Goal: Communication & Community: Share content

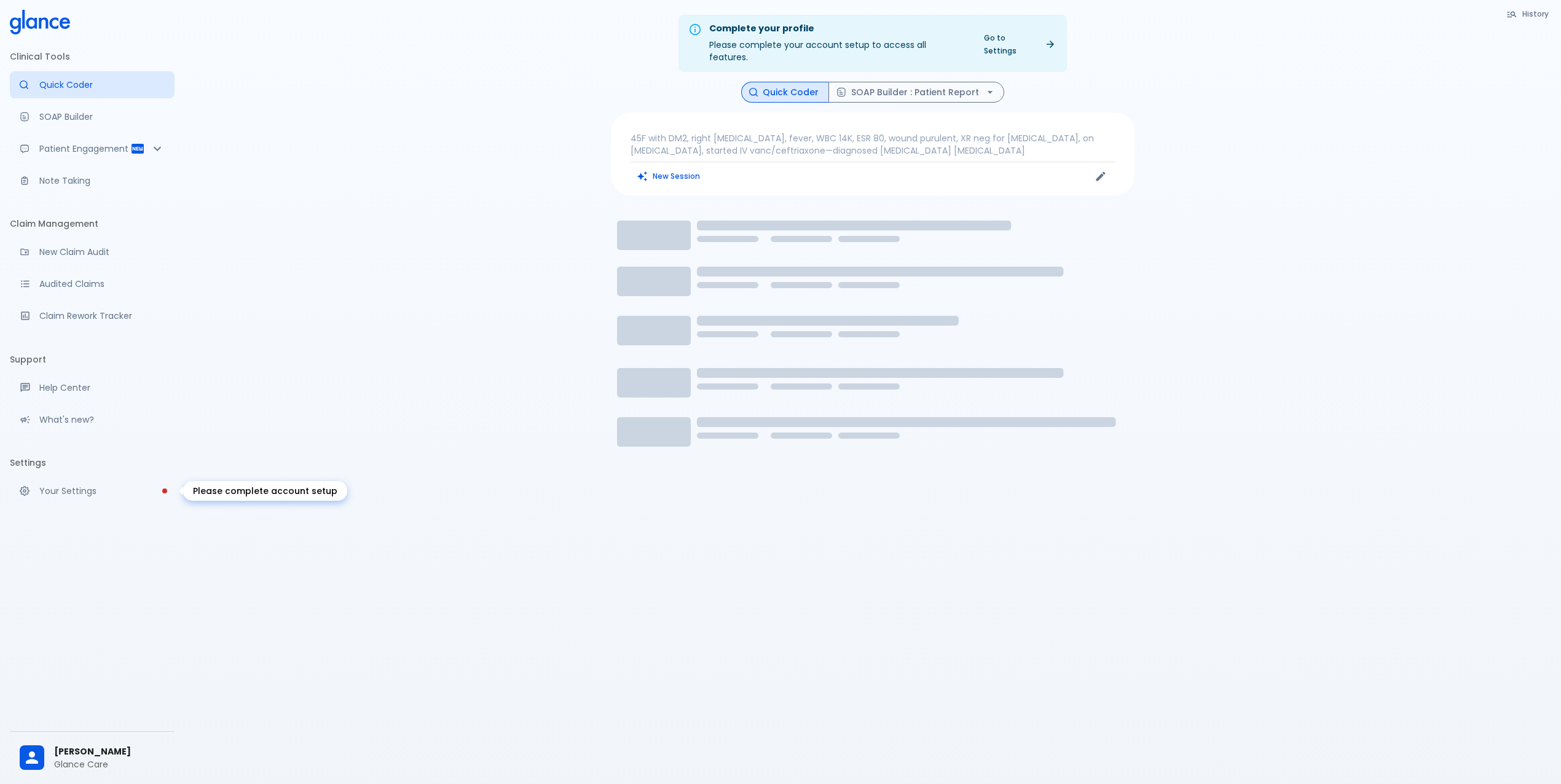
click at [100, 489] on p "Your Settings" at bounding box center [102, 491] width 125 height 12
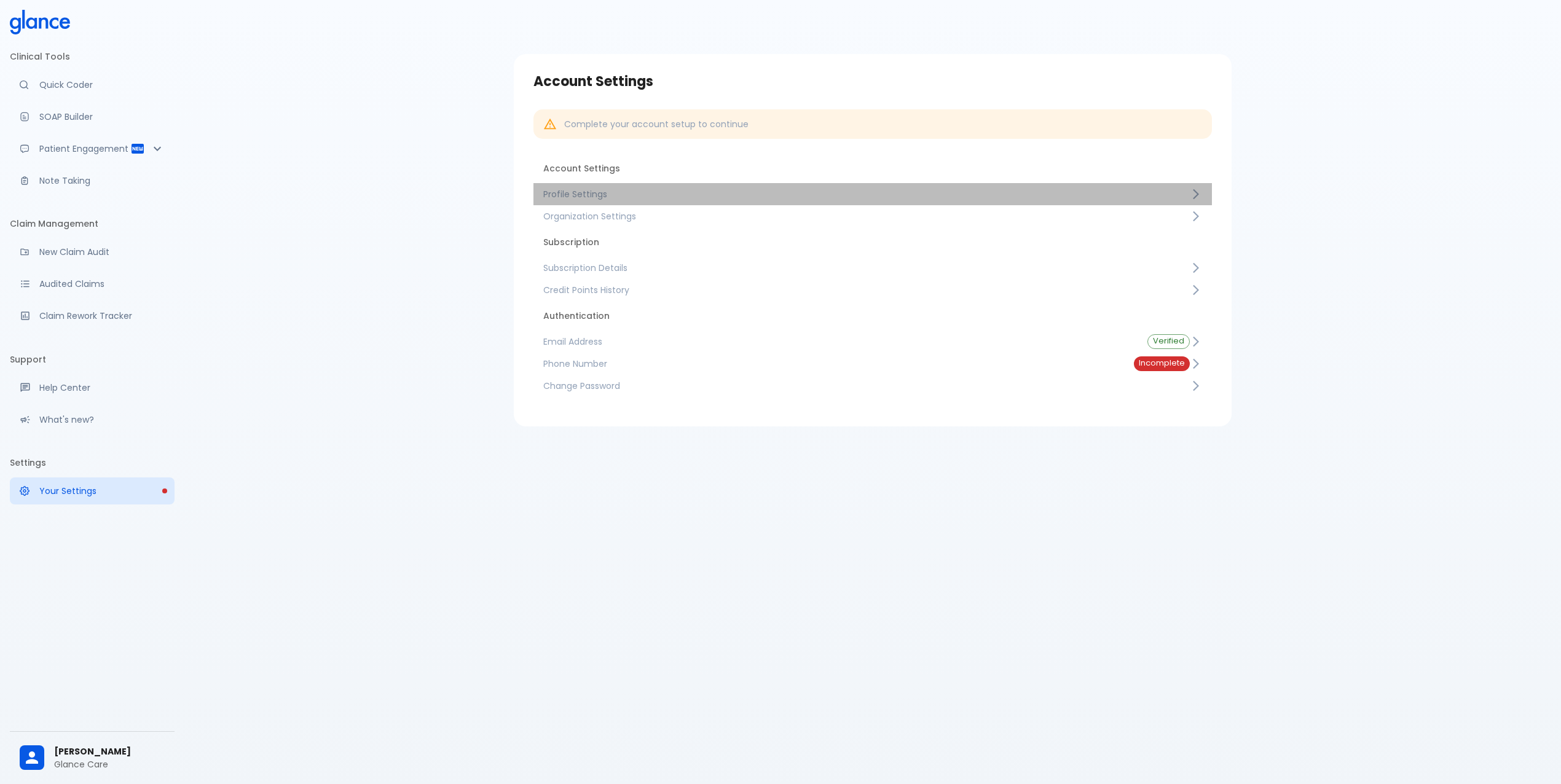
click at [615, 195] on span "Profile Settings" at bounding box center [866, 194] width 647 height 12
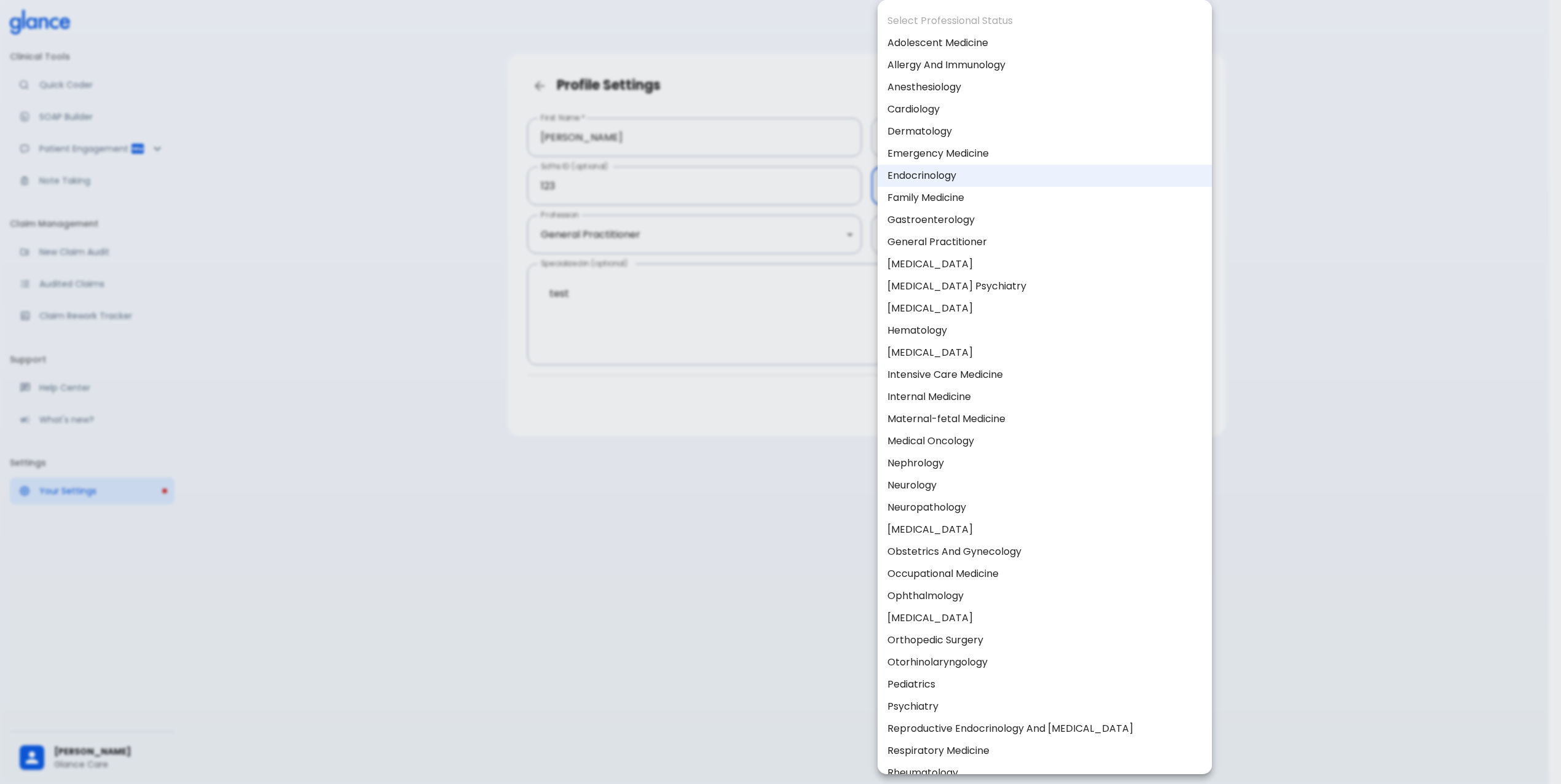
click at [943, 186] on body "↧ pull to refresh ↧ Clinical Tools Quick Coder SOAP Builder Patient Engagement …" at bounding box center [780, 407] width 1561 height 814
click at [1431, 556] on div at bounding box center [787, 392] width 1574 height 784
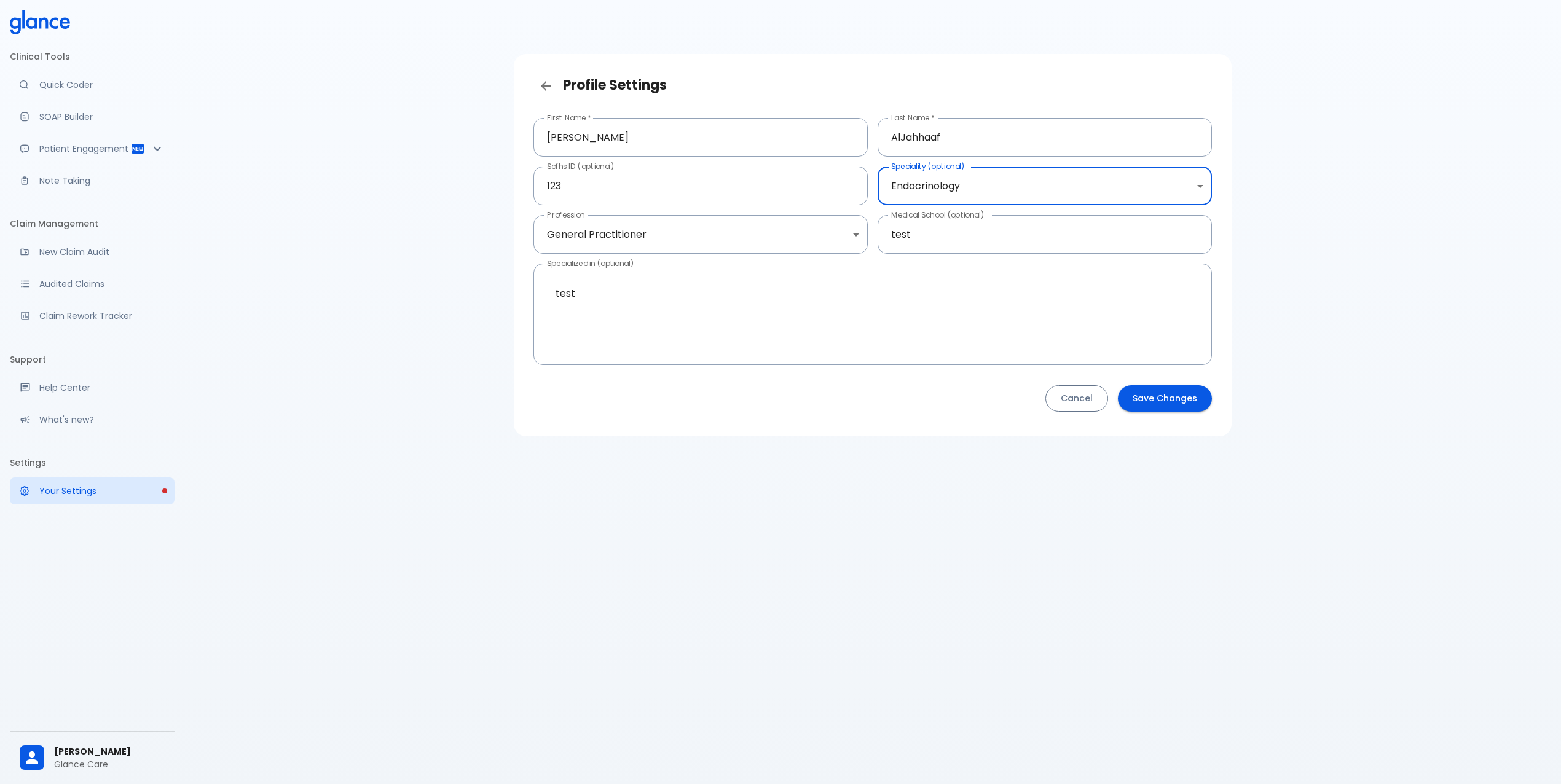
click at [1082, 400] on button "Cancel" at bounding box center [1077, 398] width 63 height 26
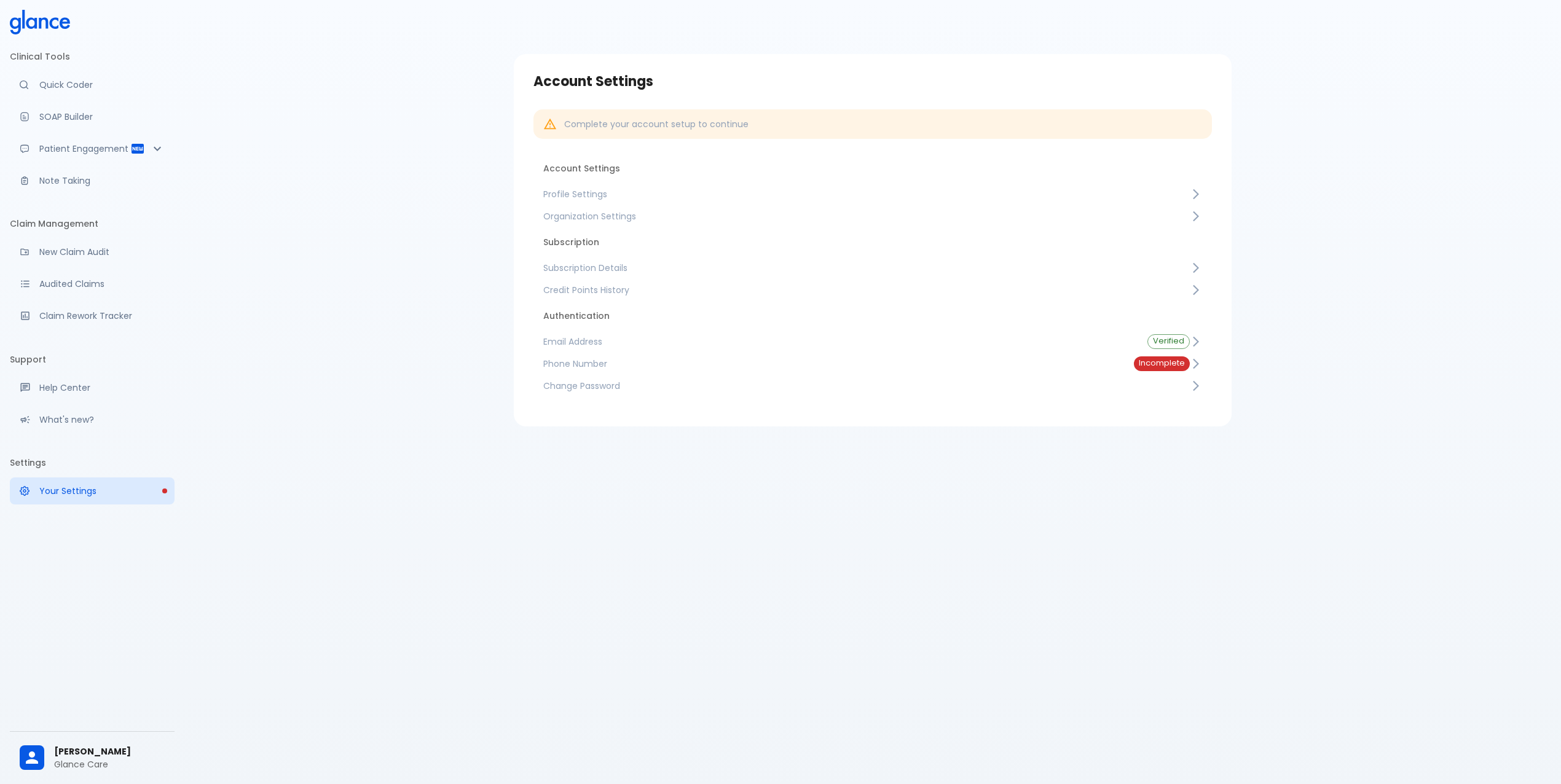
click at [596, 188] on span "Profile Settings" at bounding box center [866, 194] width 647 height 12
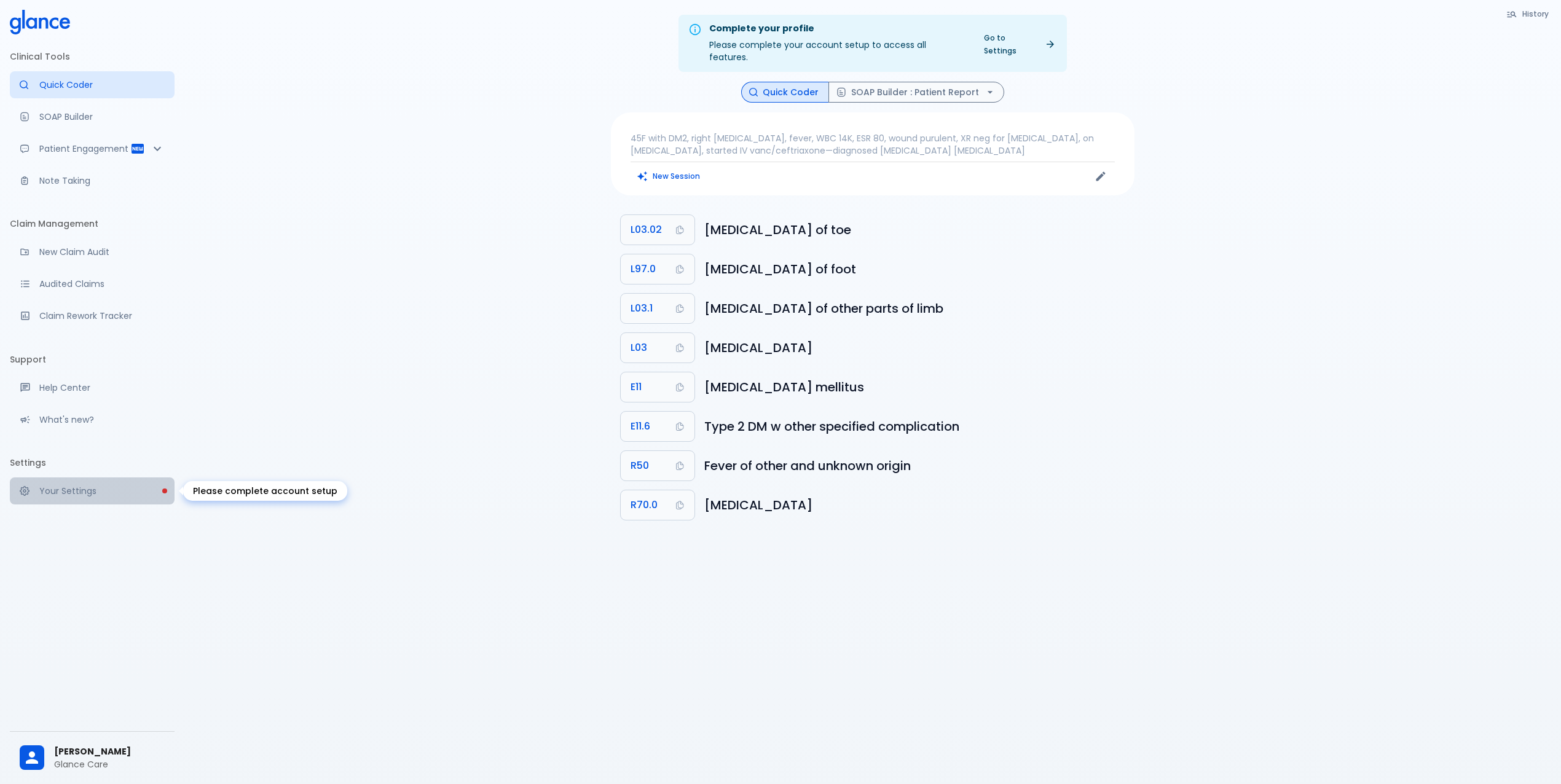
click at [58, 487] on p "Your Settings" at bounding box center [102, 491] width 125 height 12
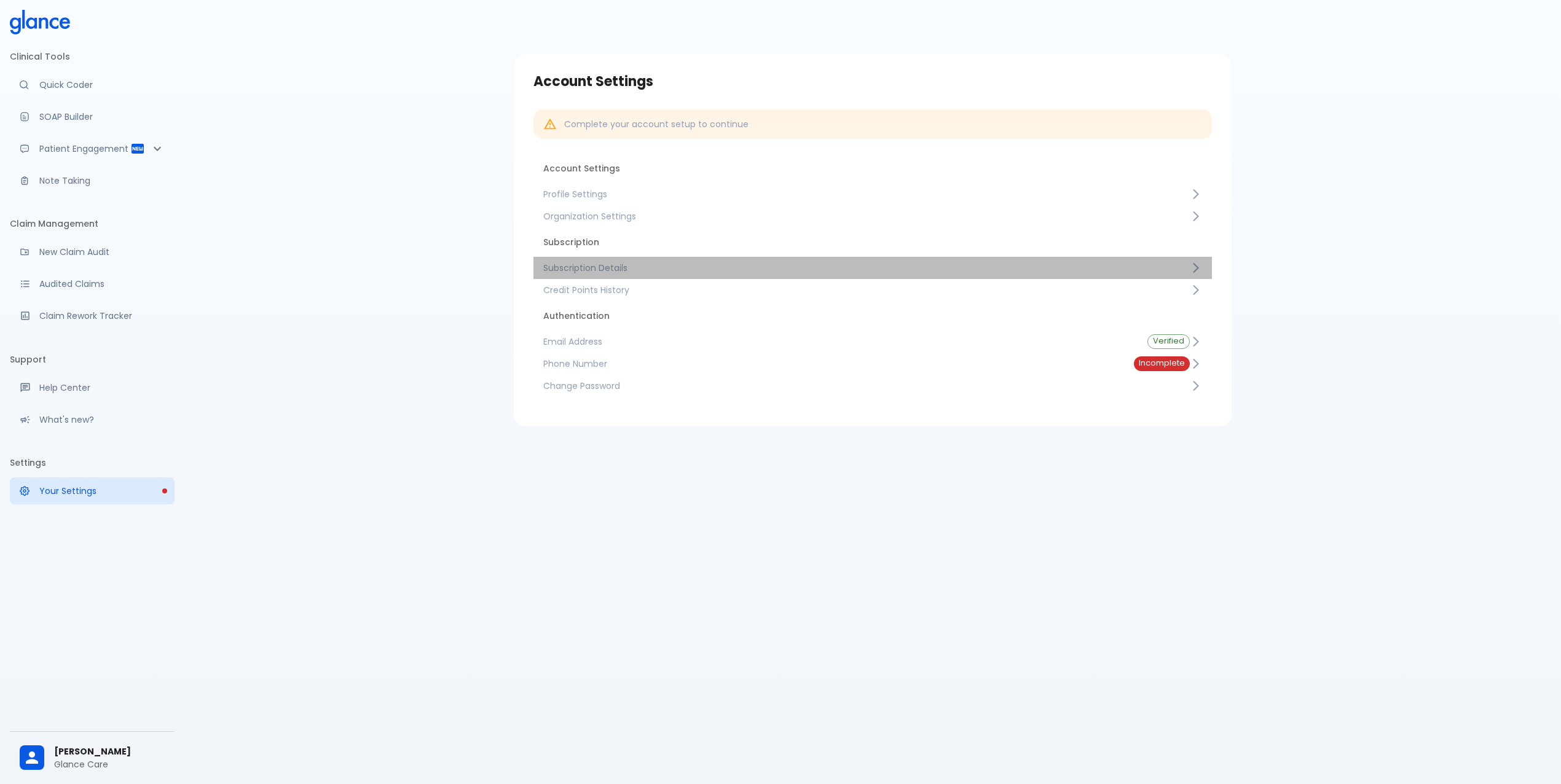
click at [647, 263] on span "Subscription Details" at bounding box center [866, 267] width 647 height 12
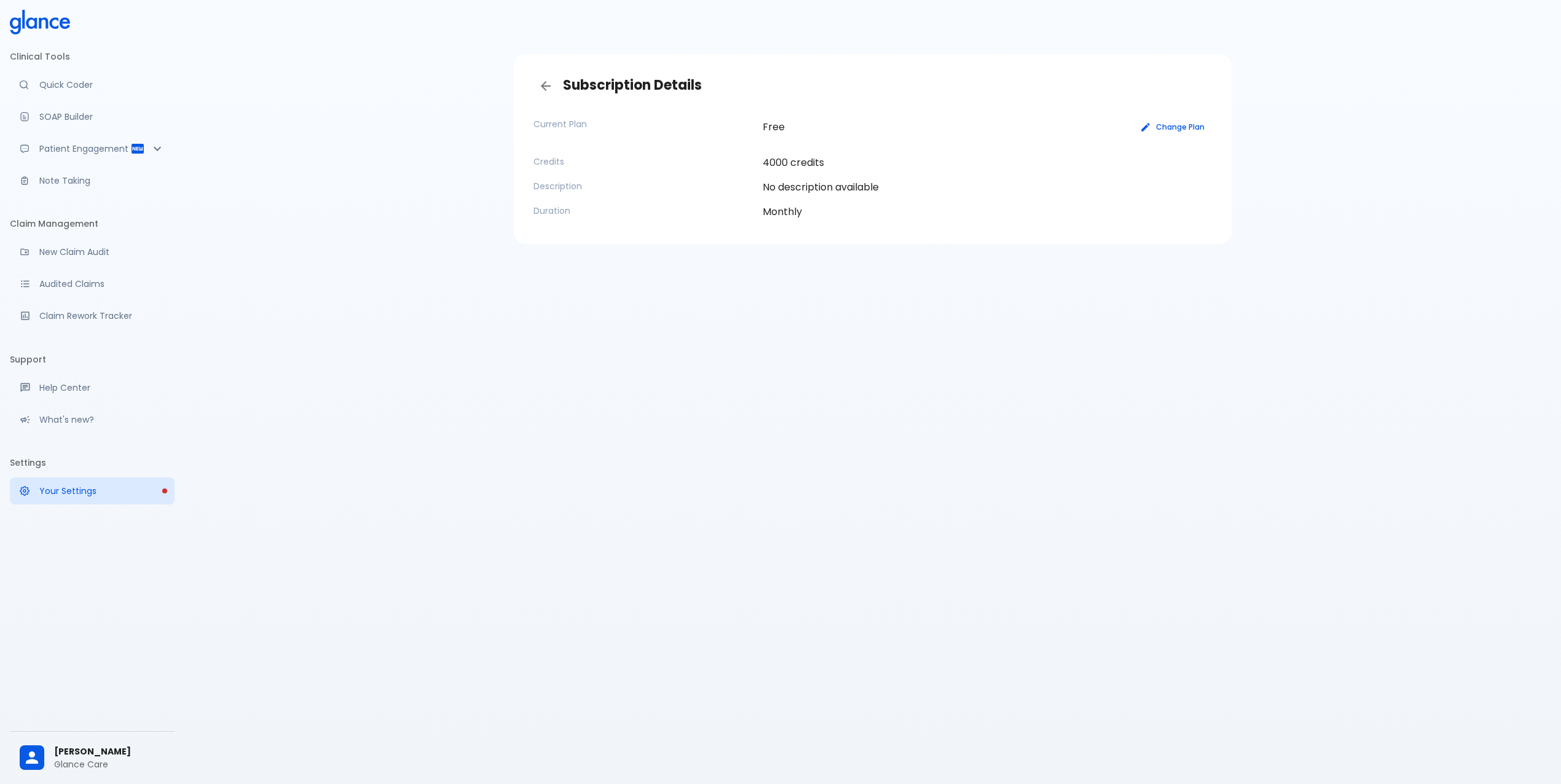
click at [1165, 127] on button "Change Plan" at bounding box center [1173, 127] width 78 height 18
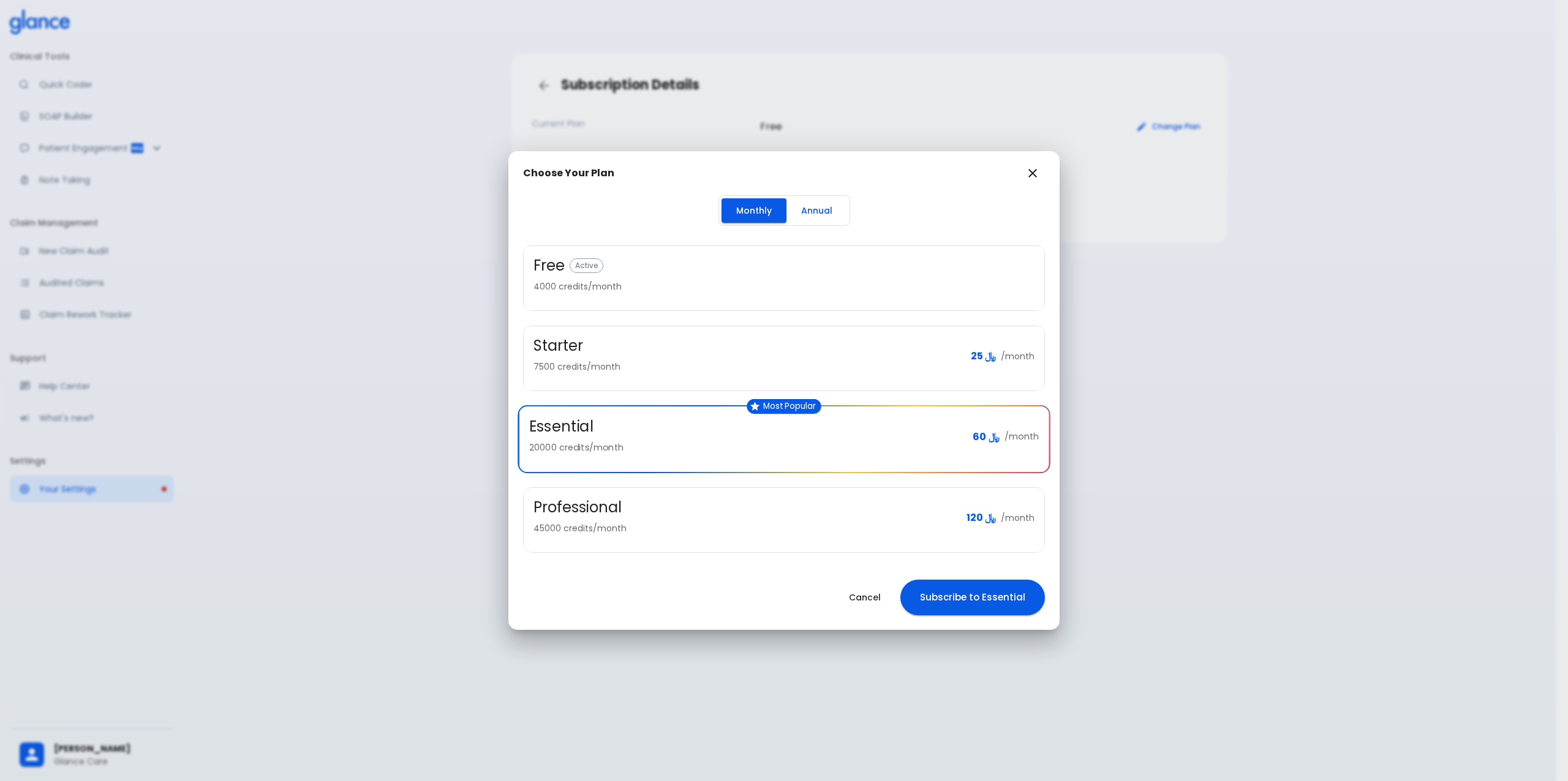
click at [699, 364] on p "7500 credits/month" at bounding box center [747, 366] width 428 height 12
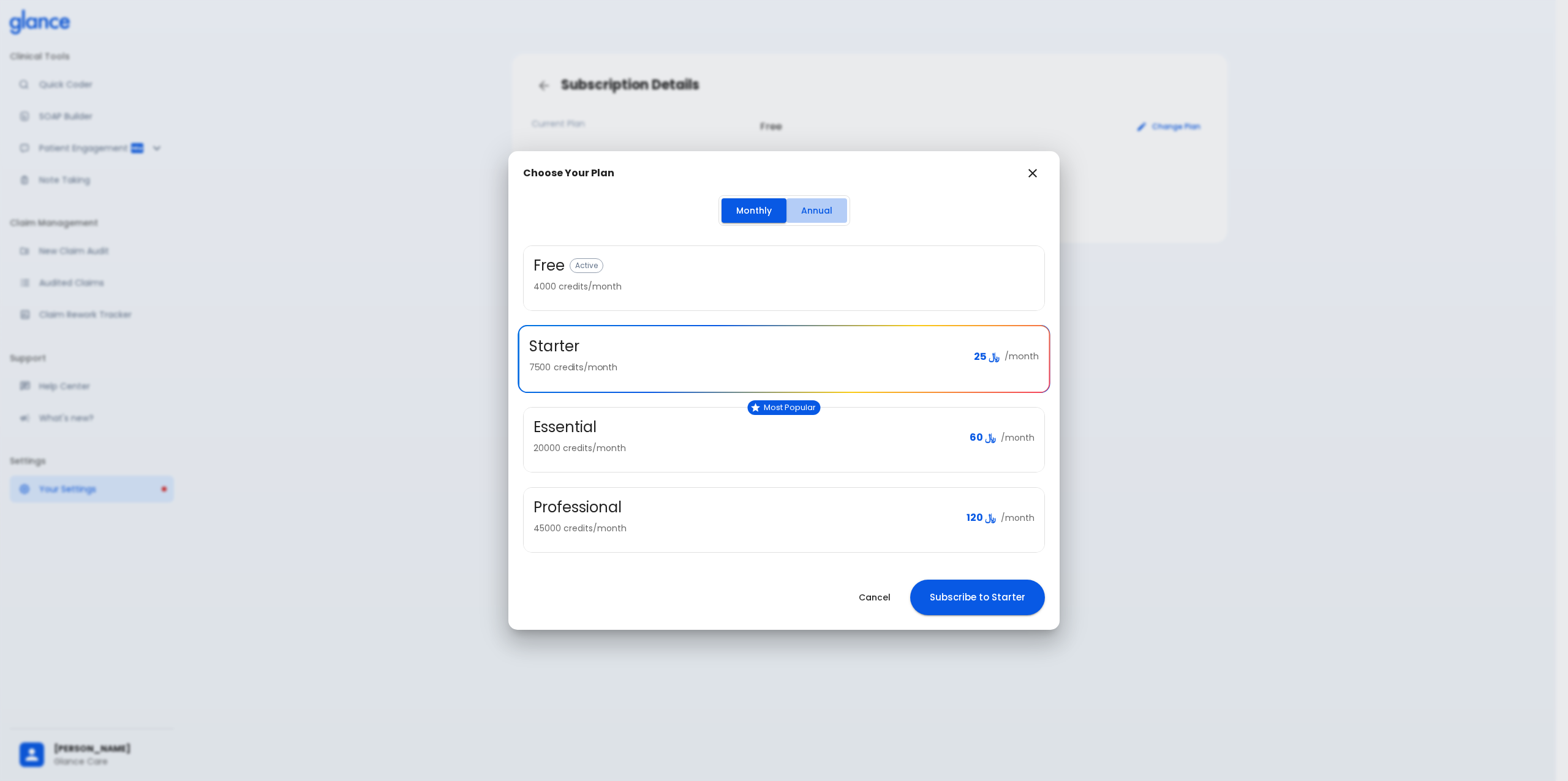
click at [807, 211] on button "Annual" at bounding box center [816, 211] width 61 height 25
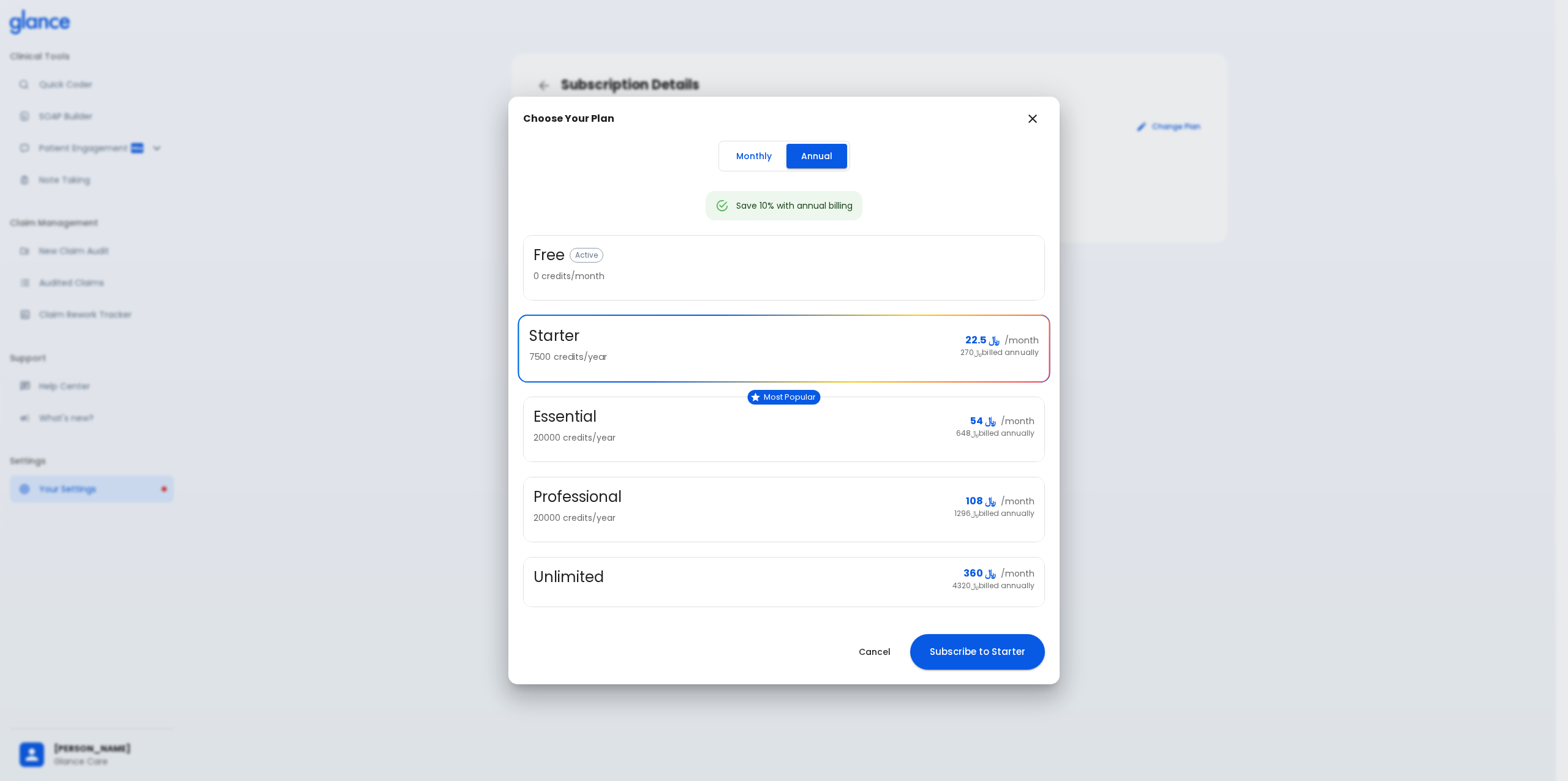
click at [1274, 341] on div "Choose Your Plan Monthly Annual Save 10% with annual billing Free Active 0 cred…" at bounding box center [784, 390] width 1568 height 781
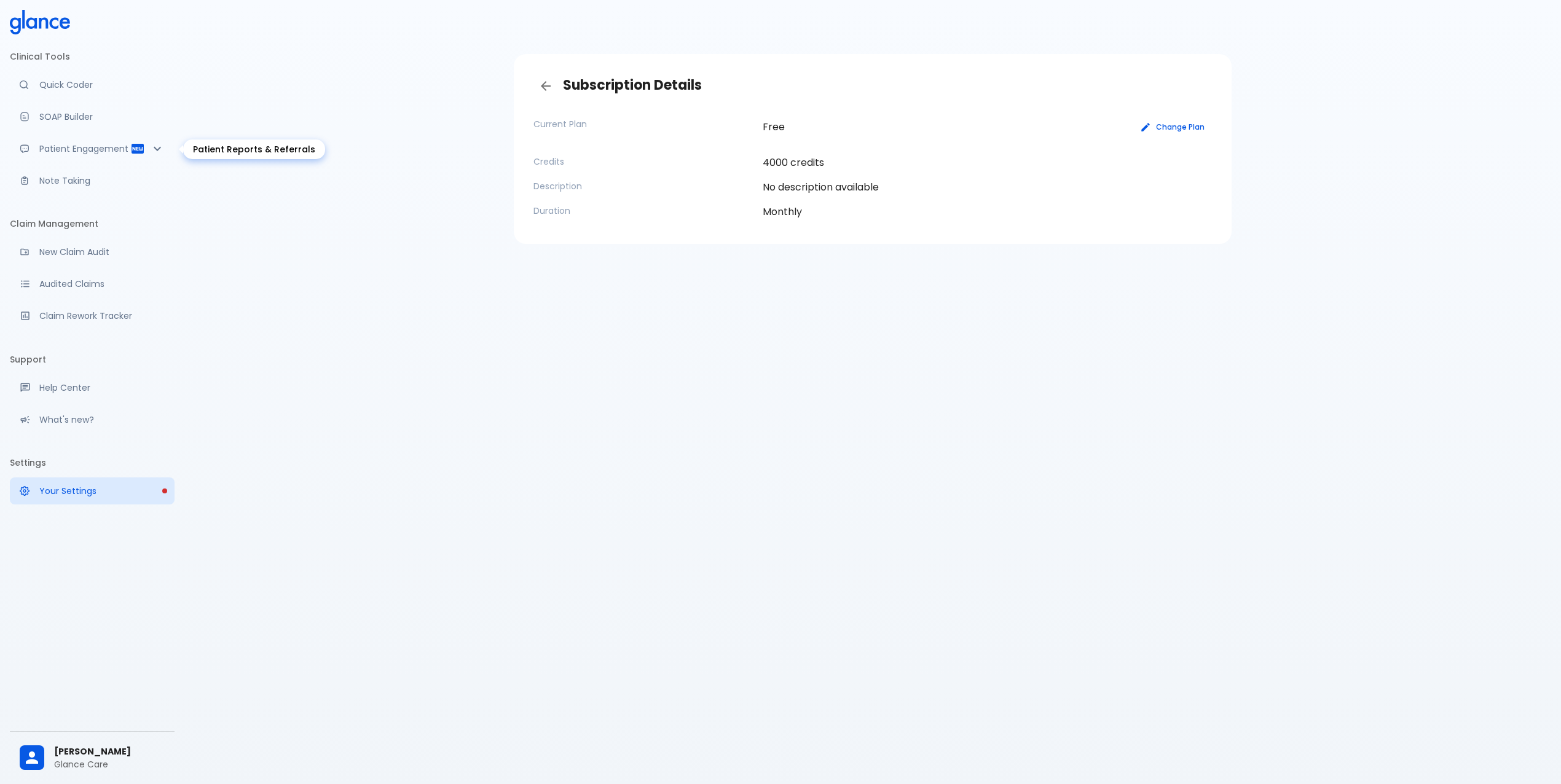
click at [87, 152] on p "Patient Engagement" at bounding box center [85, 148] width 91 height 12
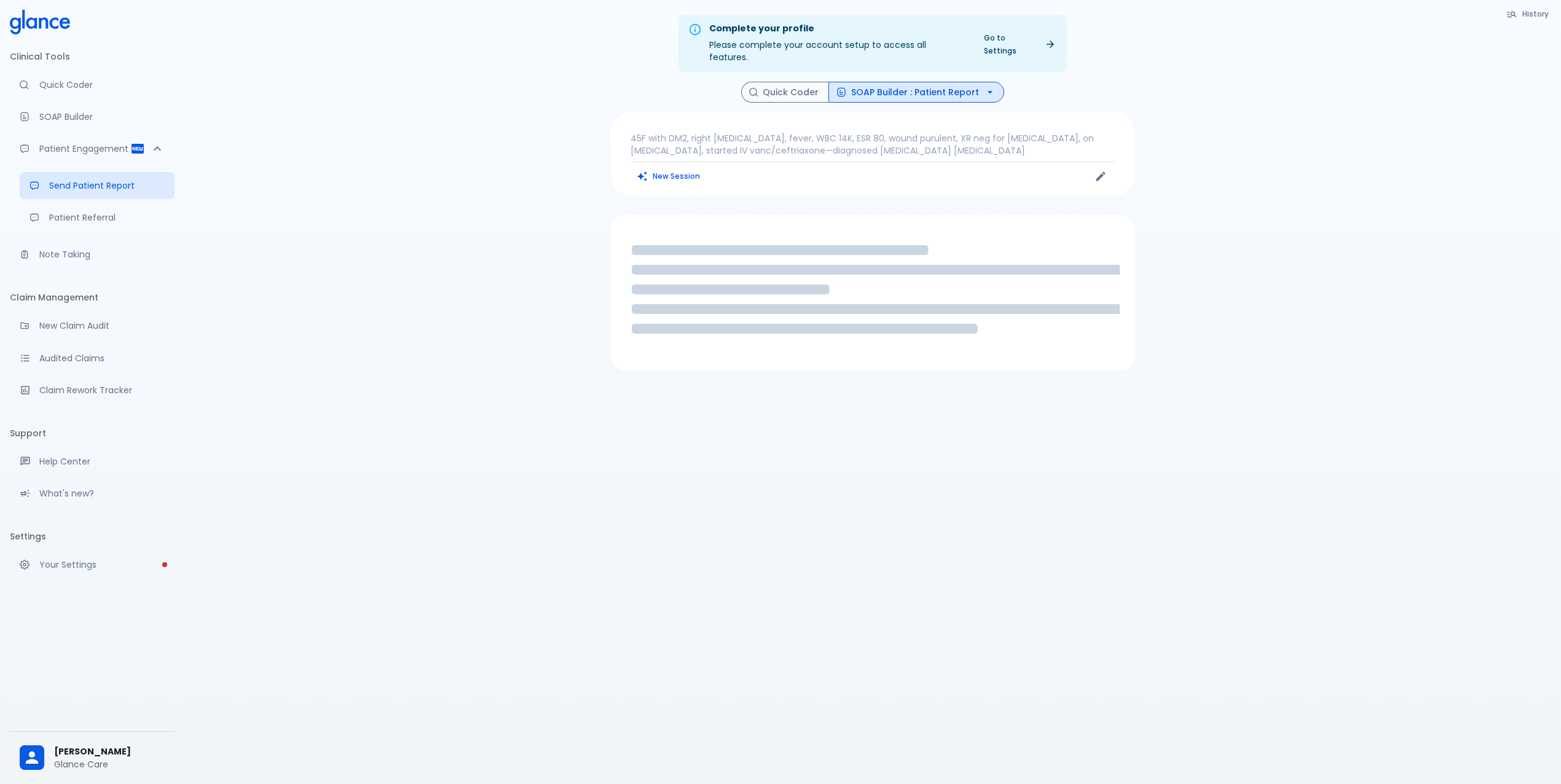
click at [762, 132] on p "45F with DM2, right [MEDICAL_DATA], fever, WBC 14K, ESR 80, wound purulent, XR …" at bounding box center [873, 145] width 485 height 24
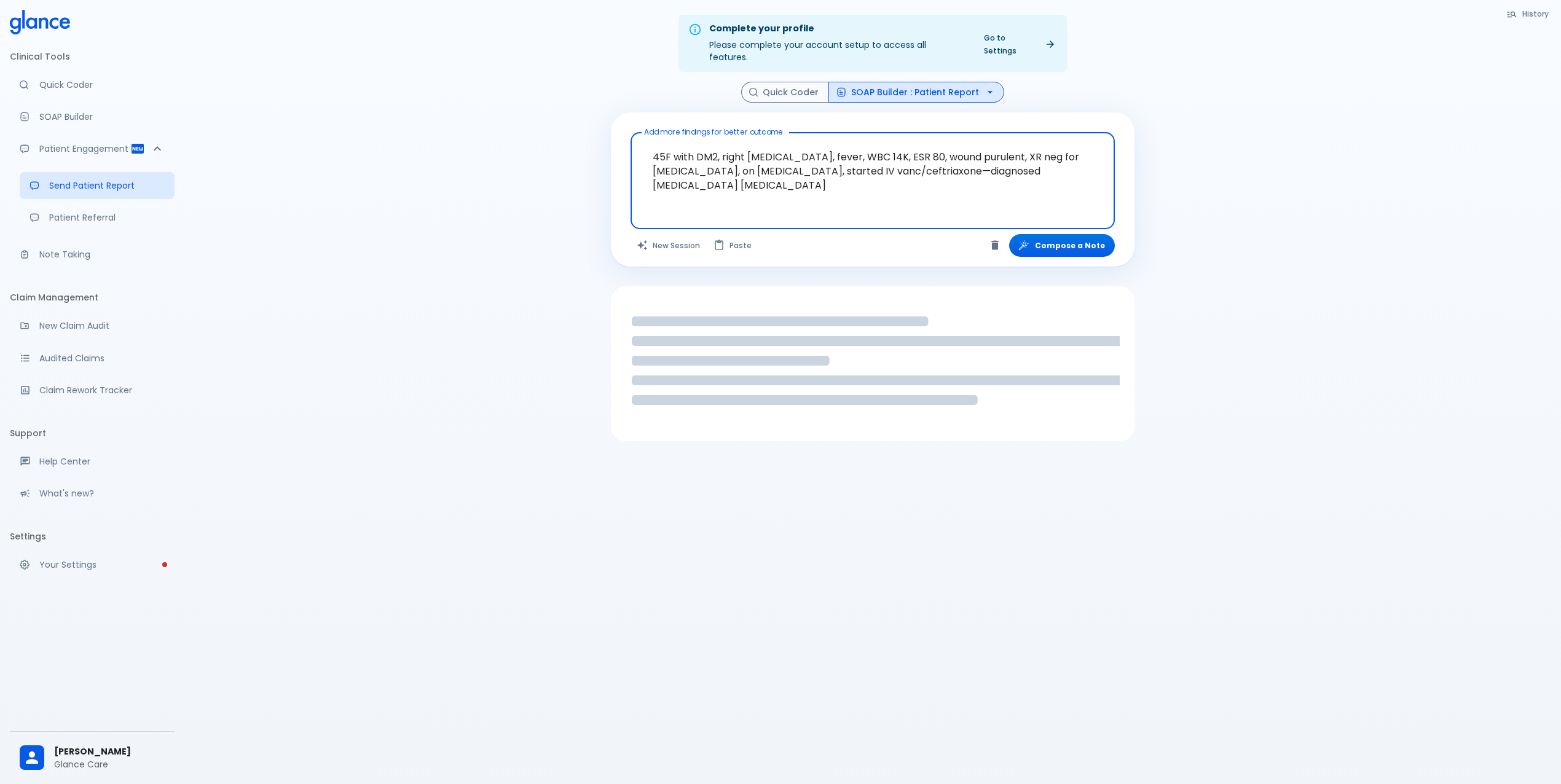
click at [765, 148] on textarea "45F with DM2, right [MEDICAL_DATA], fever, WBC 14K, ESR 80, wound purulent, XR …" at bounding box center [873, 171] width 467 height 67
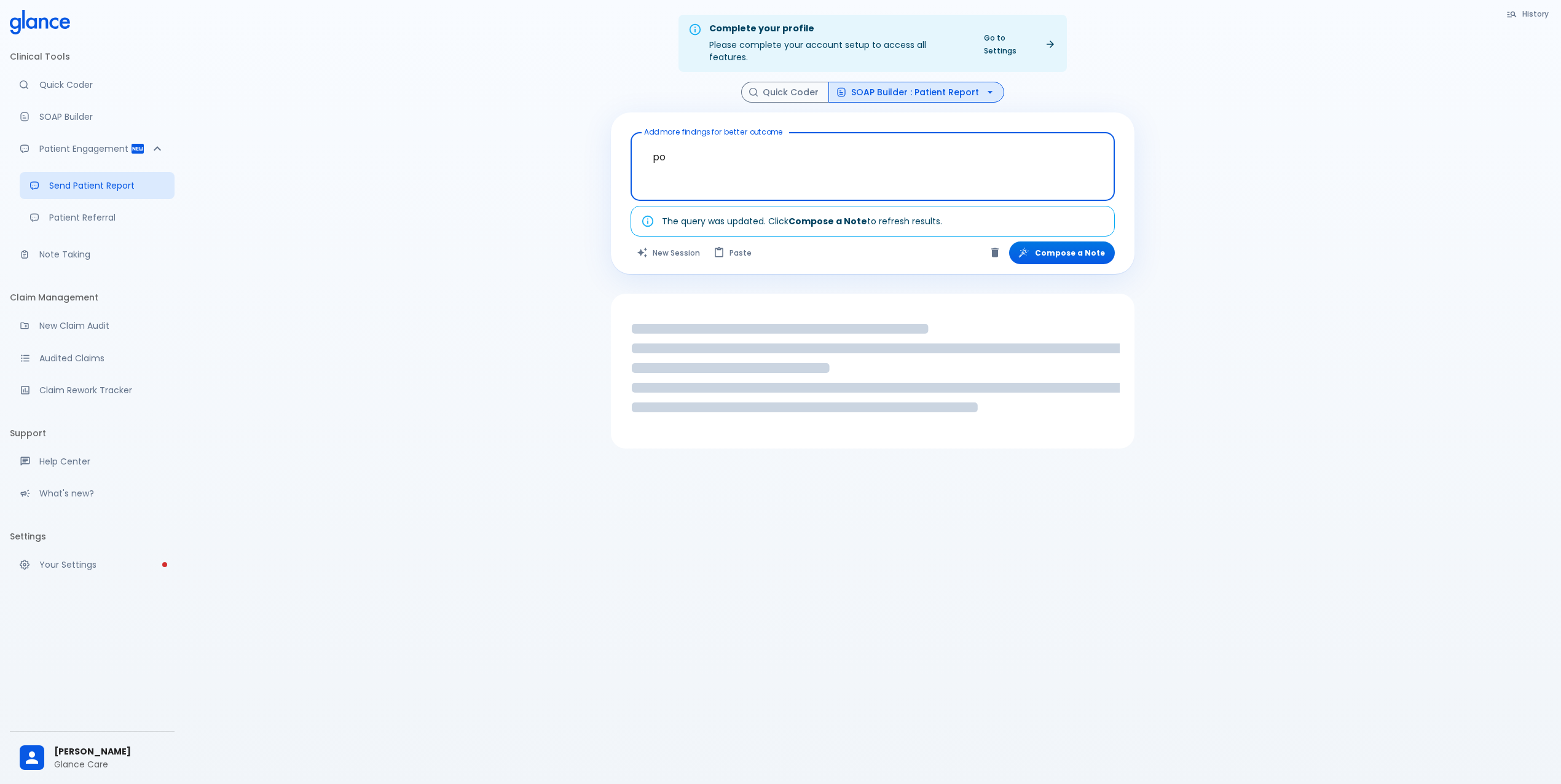
type textarea "p"
type textarea "post dental"
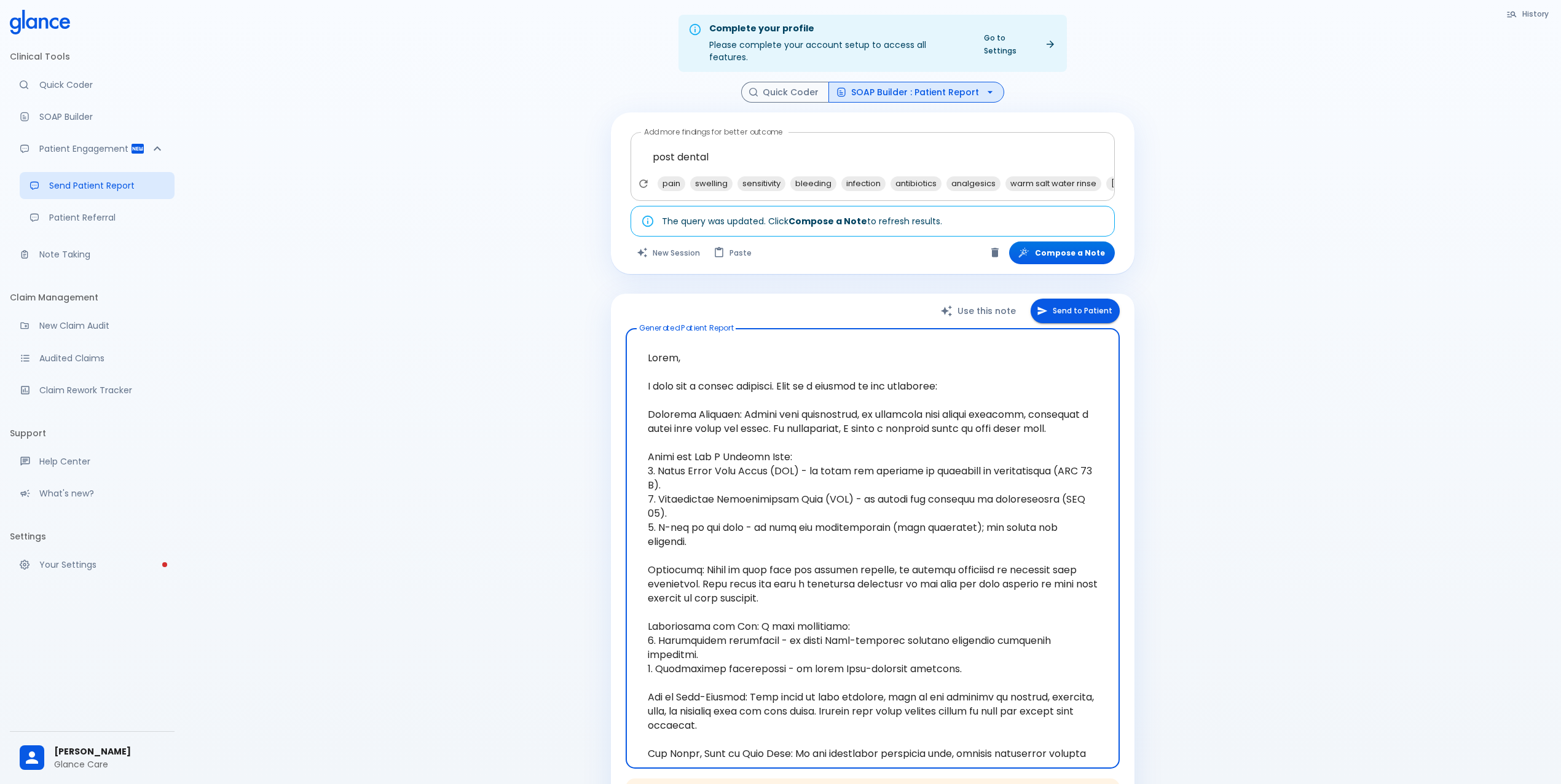
type textarea "Hello, I wish you a speedy recovery. This is a summary of the encounter: Clinic…"
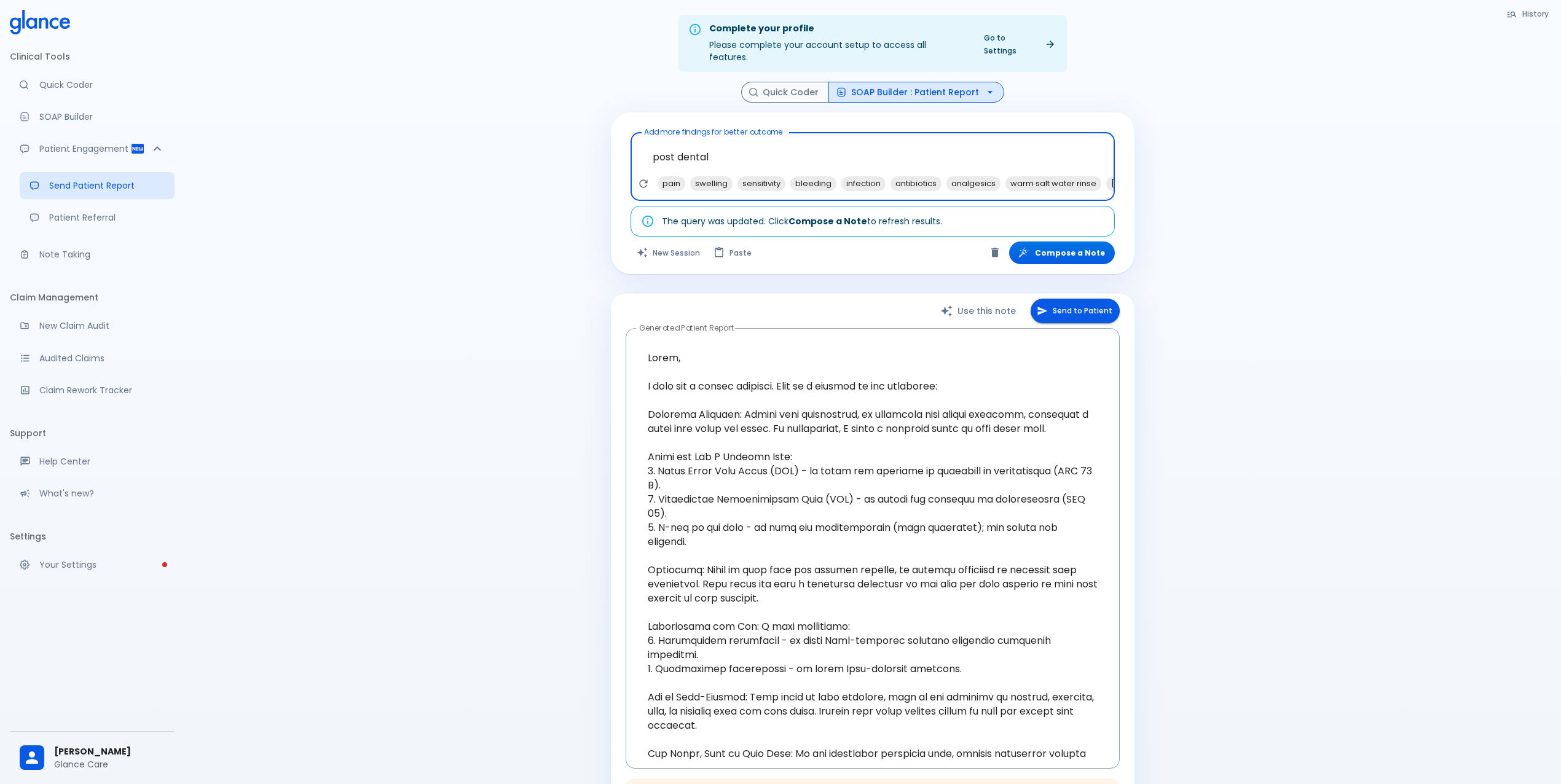
click at [676, 145] on textarea "post dental" at bounding box center [873, 157] width 467 height 39
click at [807, 145] on textarea "post operative dental" at bounding box center [873, 157] width 467 height 39
click at [727, 177] on span "pain management" at bounding box center [700, 184] width 85 height 14
click at [723, 177] on span "infection control" at bounding box center [695, 184] width 75 height 14
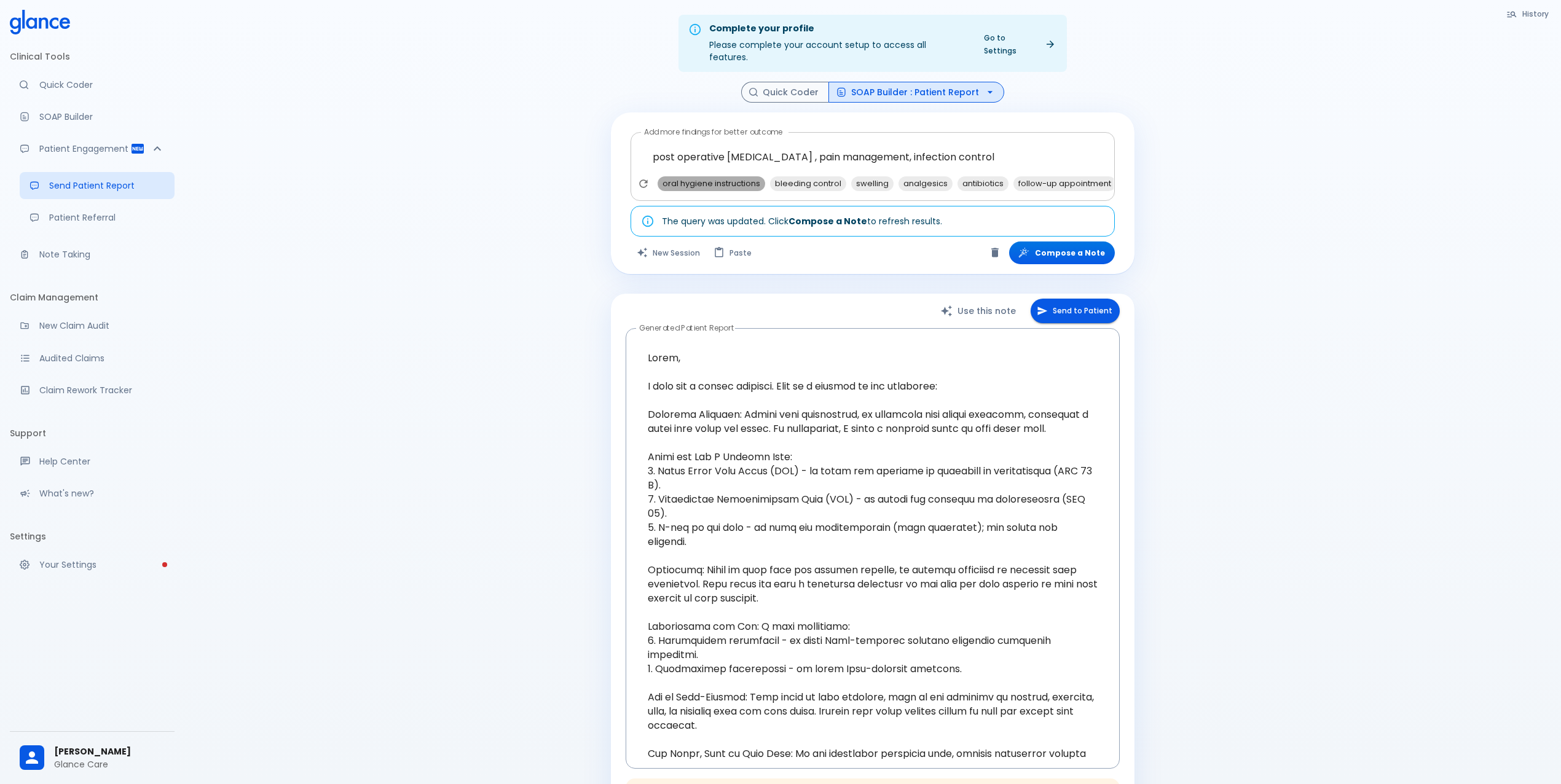
click at [723, 177] on span "oral hygiene instructions" at bounding box center [711, 184] width 107 height 14
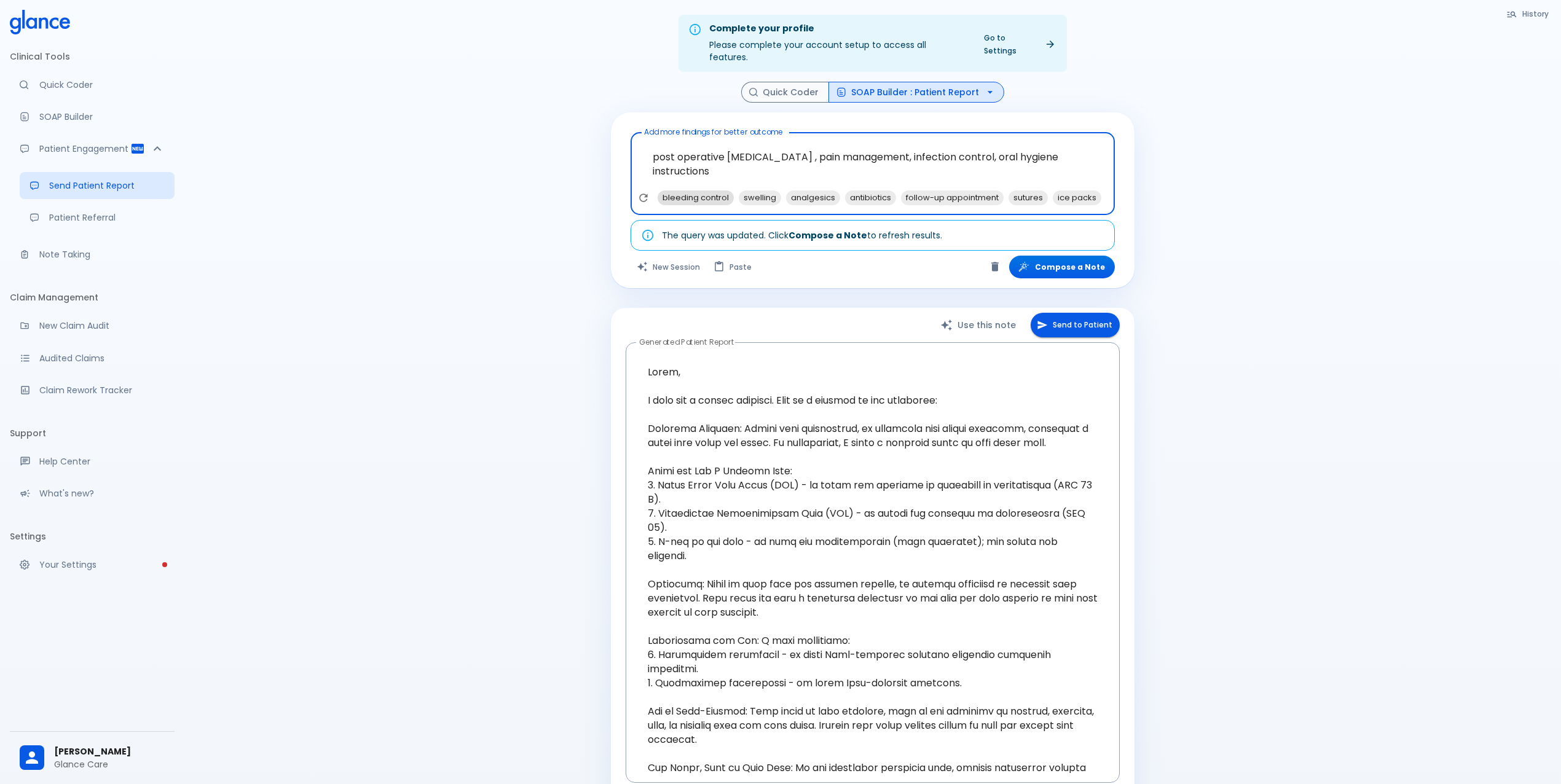
click at [695, 190] on span "bleeding control" at bounding box center [695, 197] width 76 height 14
click at [679, 190] on span "swelling" at bounding box center [679, 197] width 42 height 14
click at [679, 190] on span "analgesics" at bounding box center [684, 197] width 54 height 14
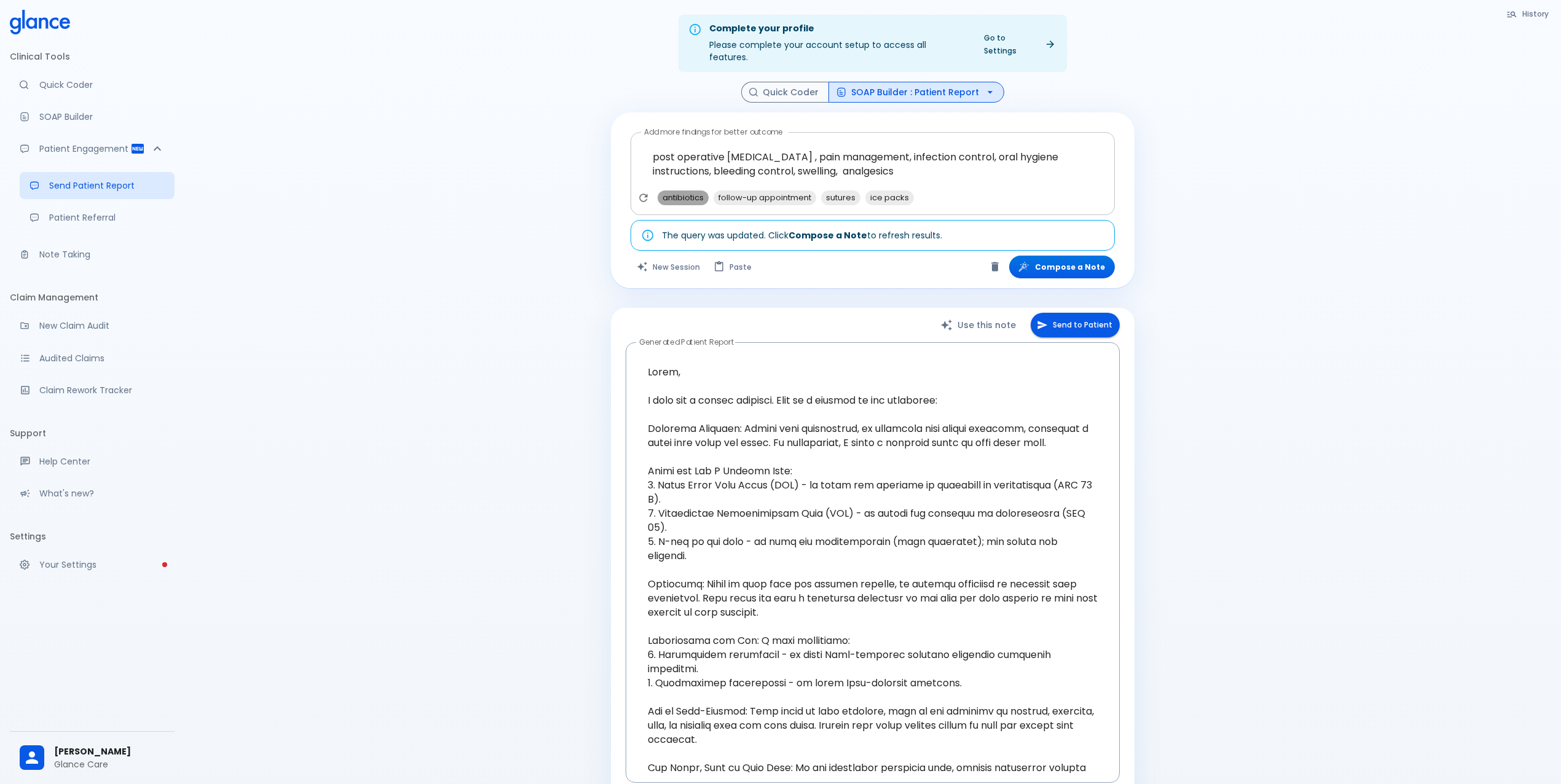
click at [694, 190] on span "antibiotics" at bounding box center [682, 197] width 51 height 14
click at [697, 190] on span "follow-up appointment" at bounding box center [709, 197] width 103 height 14
click at [742, 190] on span "ice packs" at bounding box center [726, 197] width 49 height 14
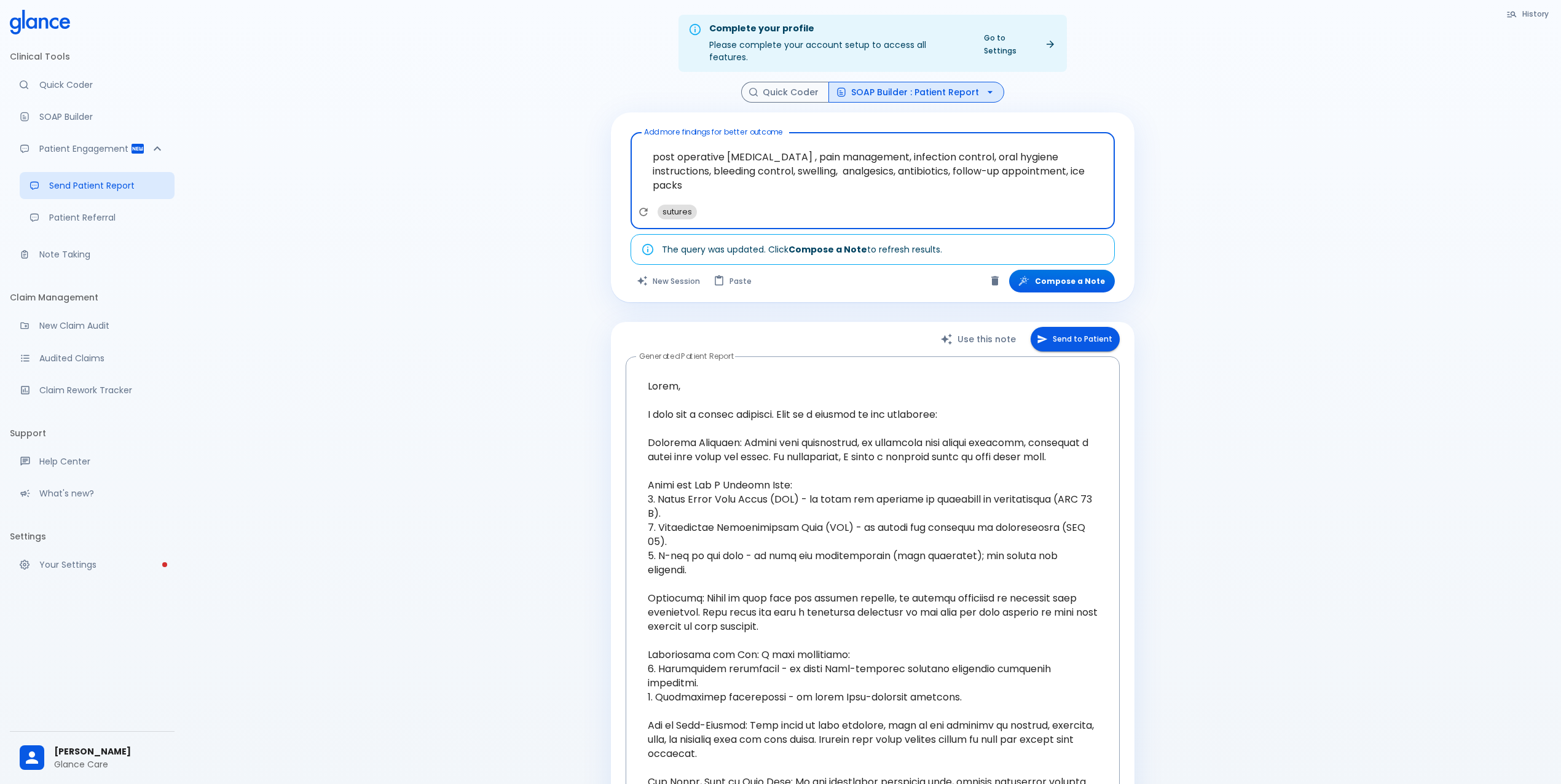
click at [682, 204] on span "sutures" at bounding box center [677, 211] width 39 height 14
type textarea "post operative [MEDICAL_DATA] , pain management, infection control, oral hygien…"
click at [1061, 272] on button "Compose a Note" at bounding box center [1062, 281] width 106 height 22
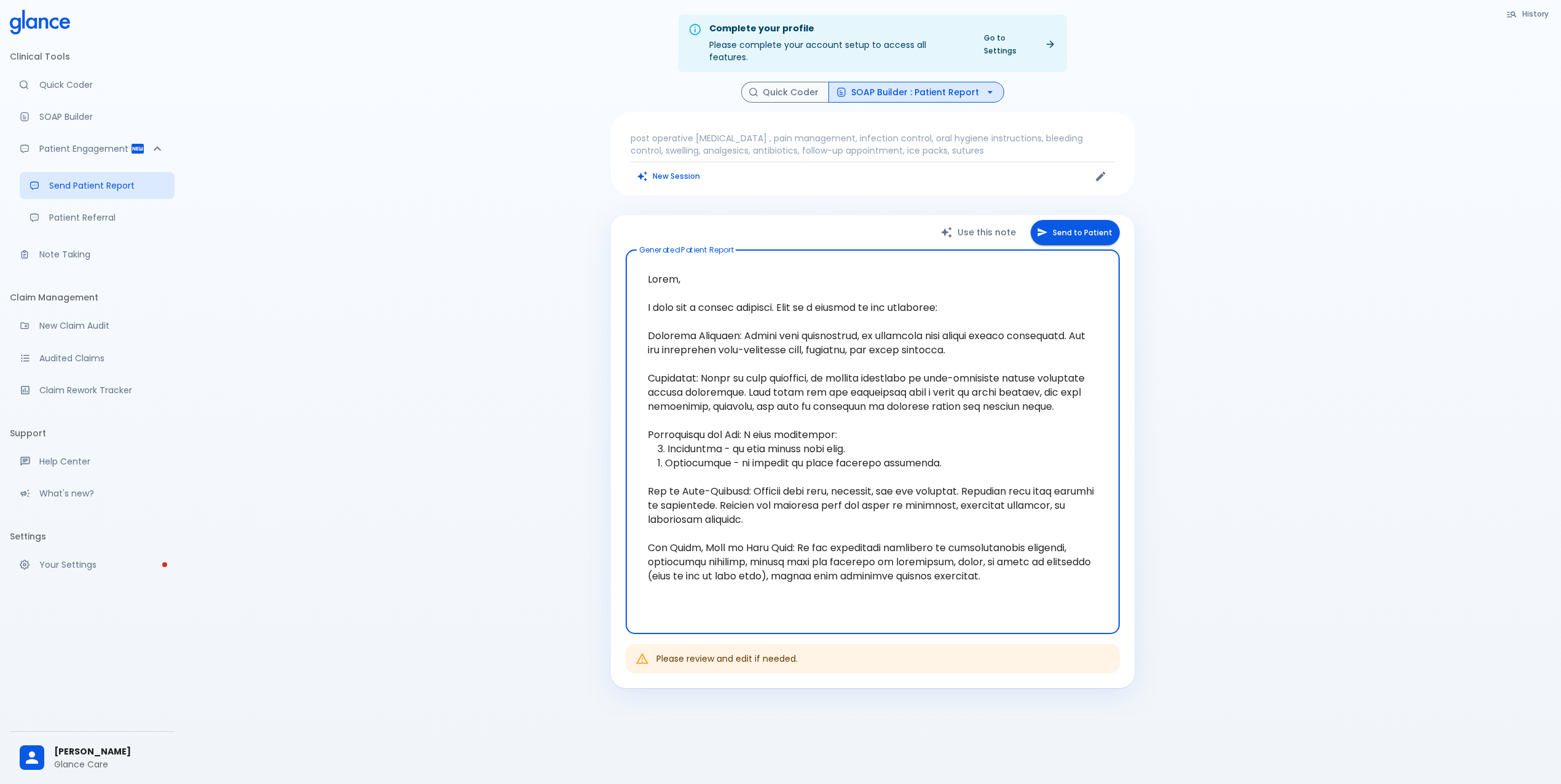
click at [700, 374] on textarea at bounding box center [873, 442] width 477 height 364
click at [736, 485] on textarea at bounding box center [873, 442] width 477 height 364
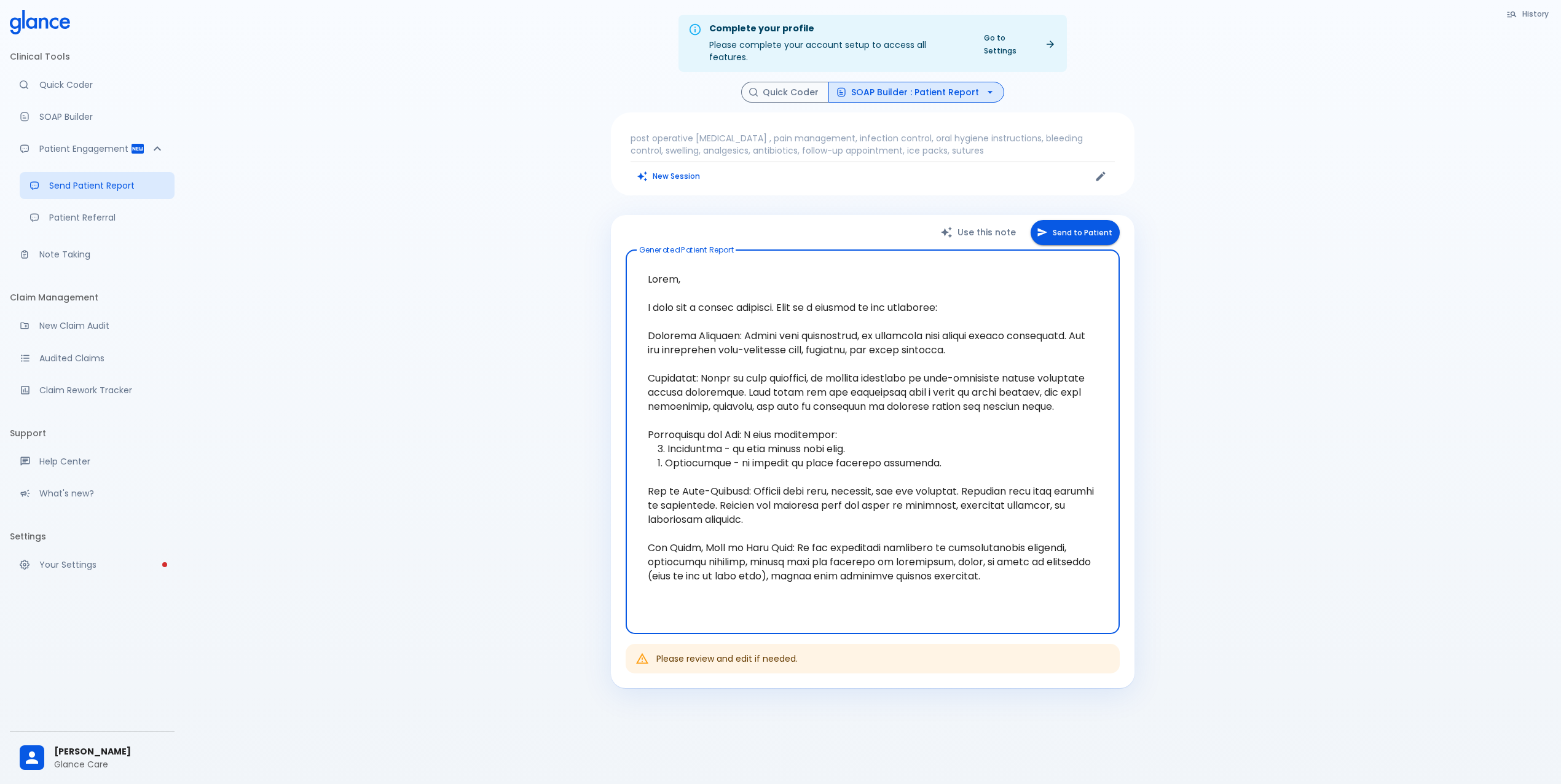
click at [736, 485] on textarea at bounding box center [873, 442] width 477 height 364
click at [1015, 575] on textarea at bounding box center [873, 442] width 477 height 364
click at [718, 326] on textarea at bounding box center [873, 442] width 477 height 364
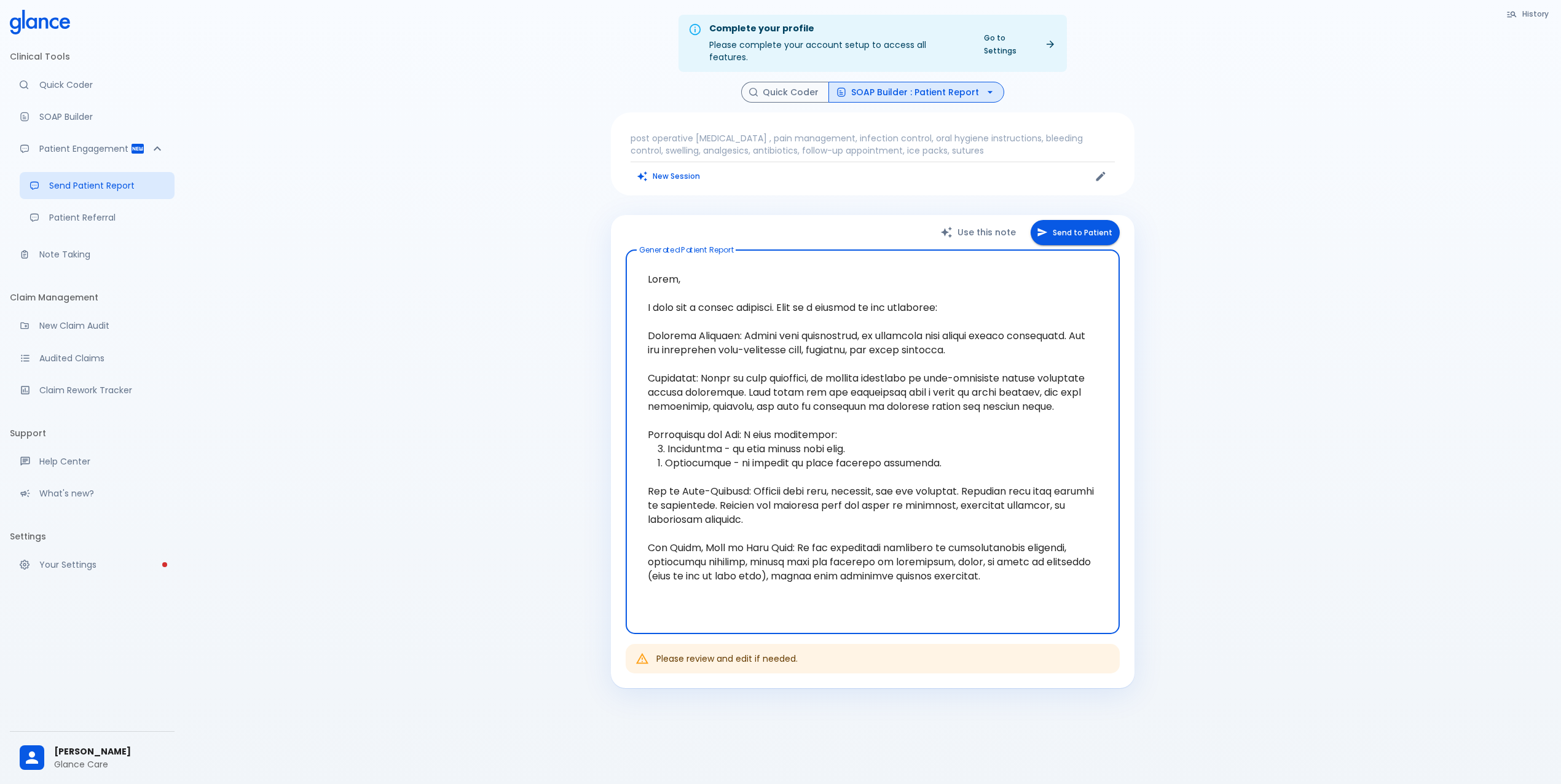
click at [758, 388] on textarea at bounding box center [873, 442] width 477 height 364
click at [770, 291] on textarea at bounding box center [873, 442] width 477 height 364
click at [803, 328] on textarea at bounding box center [873, 442] width 477 height 364
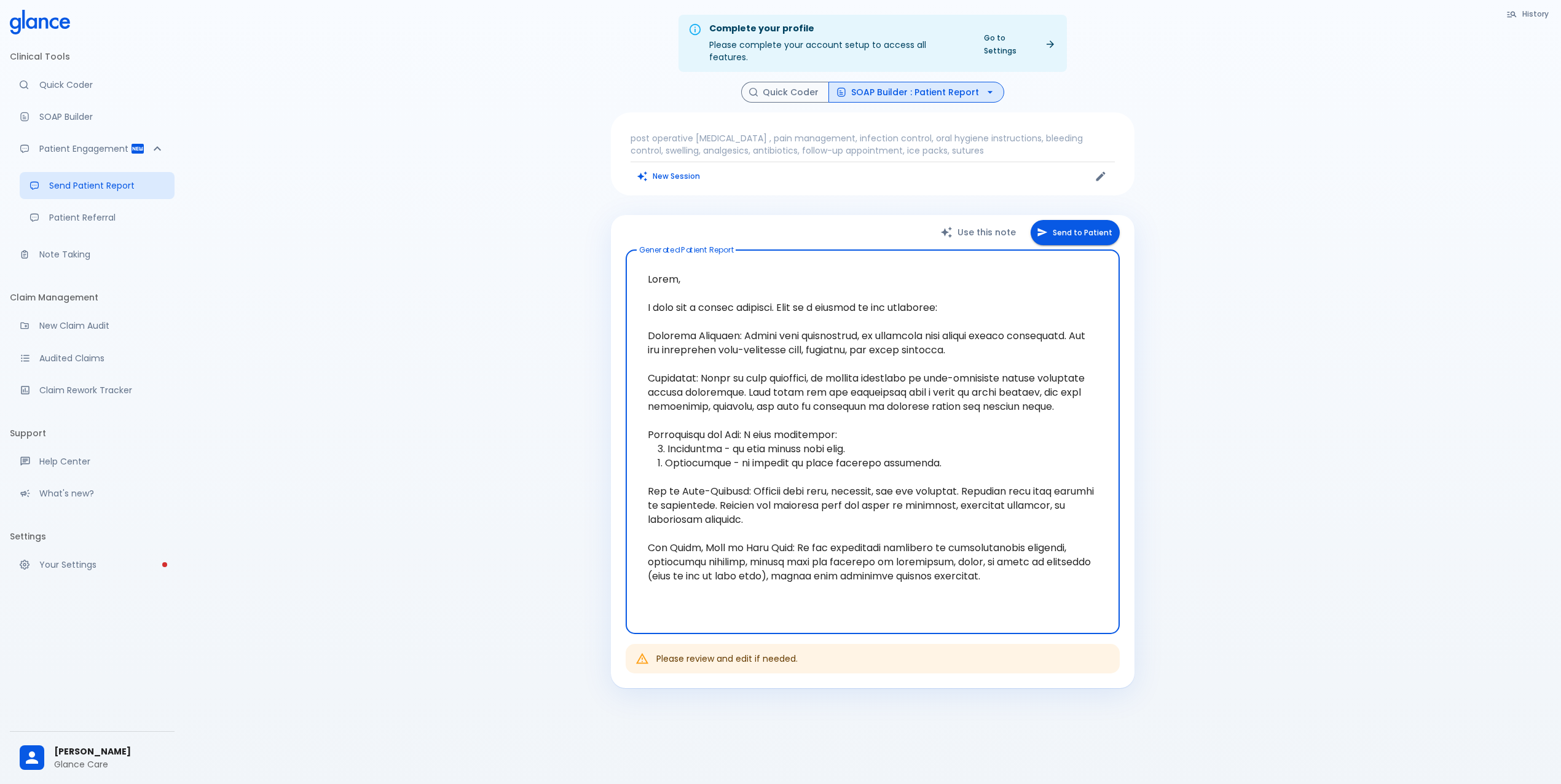
click at [803, 328] on textarea at bounding box center [873, 442] width 477 height 364
click at [812, 381] on textarea at bounding box center [873, 442] width 477 height 364
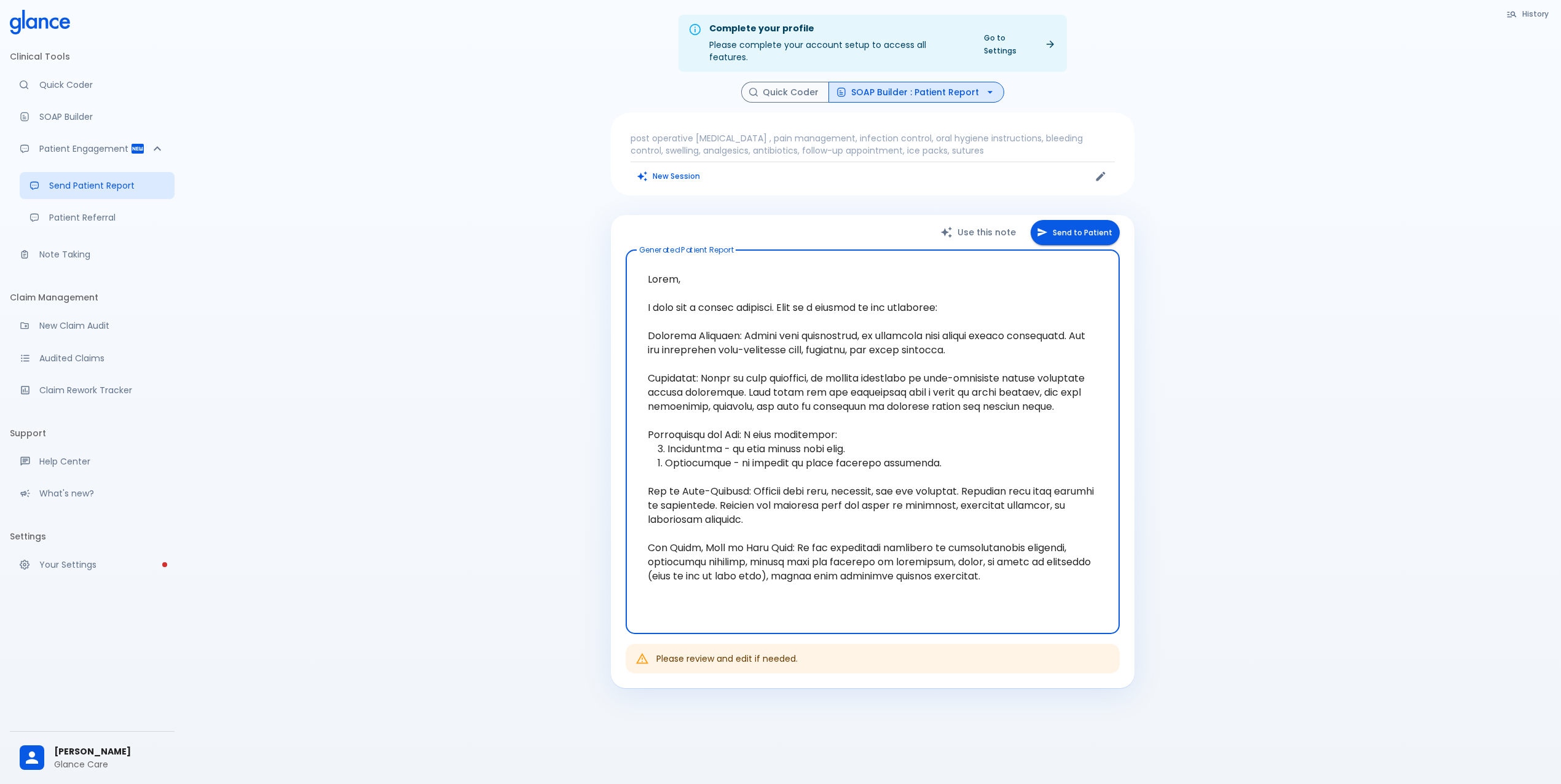
click at [777, 422] on textarea at bounding box center [873, 442] width 477 height 364
click at [777, 423] on textarea at bounding box center [873, 442] width 477 height 364
click at [773, 423] on textarea at bounding box center [873, 442] width 477 height 364
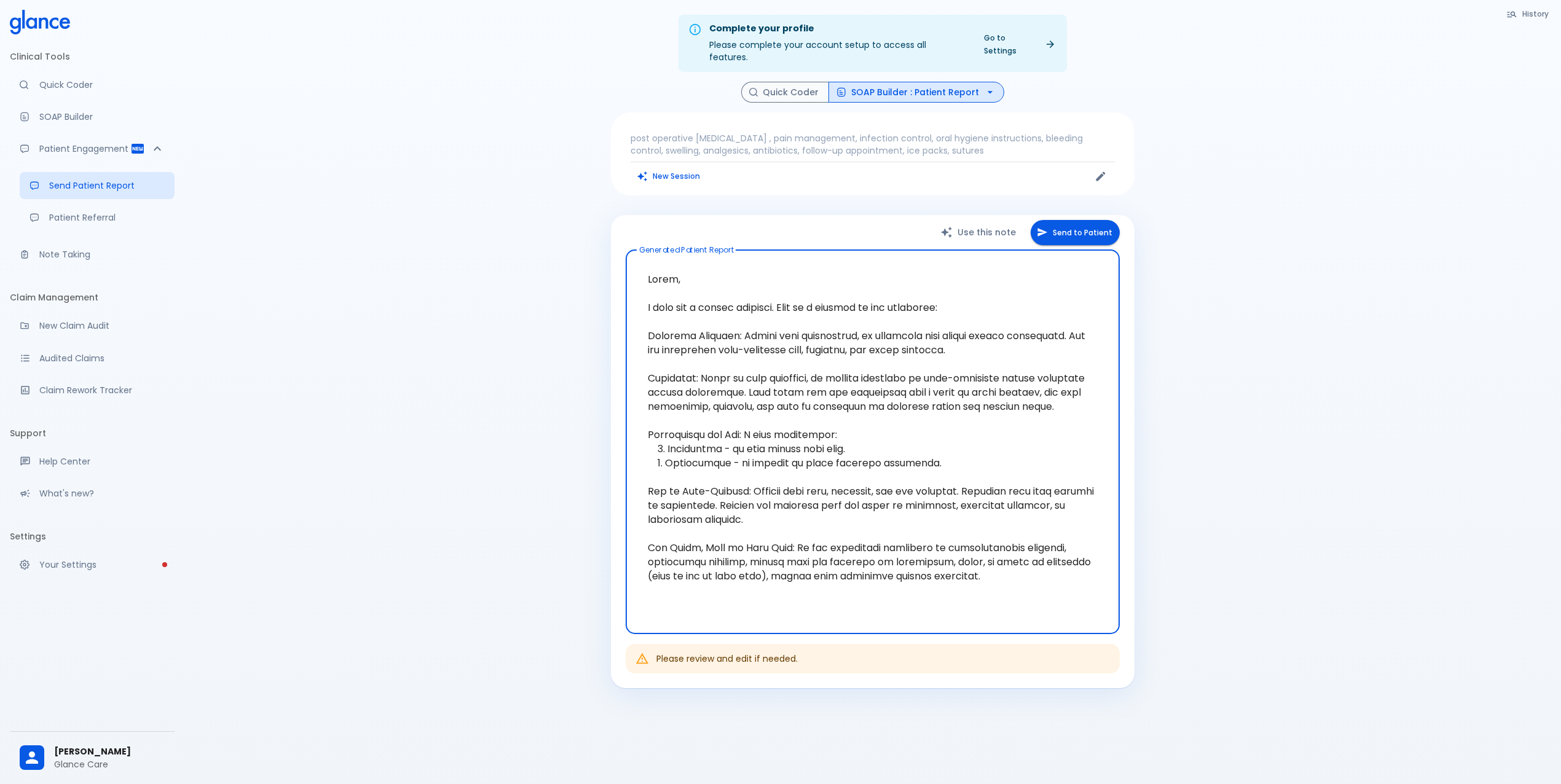
click at [772, 423] on textarea at bounding box center [873, 442] width 477 height 364
click at [765, 132] on p "post operative [MEDICAL_DATA] , pain management, infection control, oral hygien…" at bounding box center [873, 145] width 485 height 24
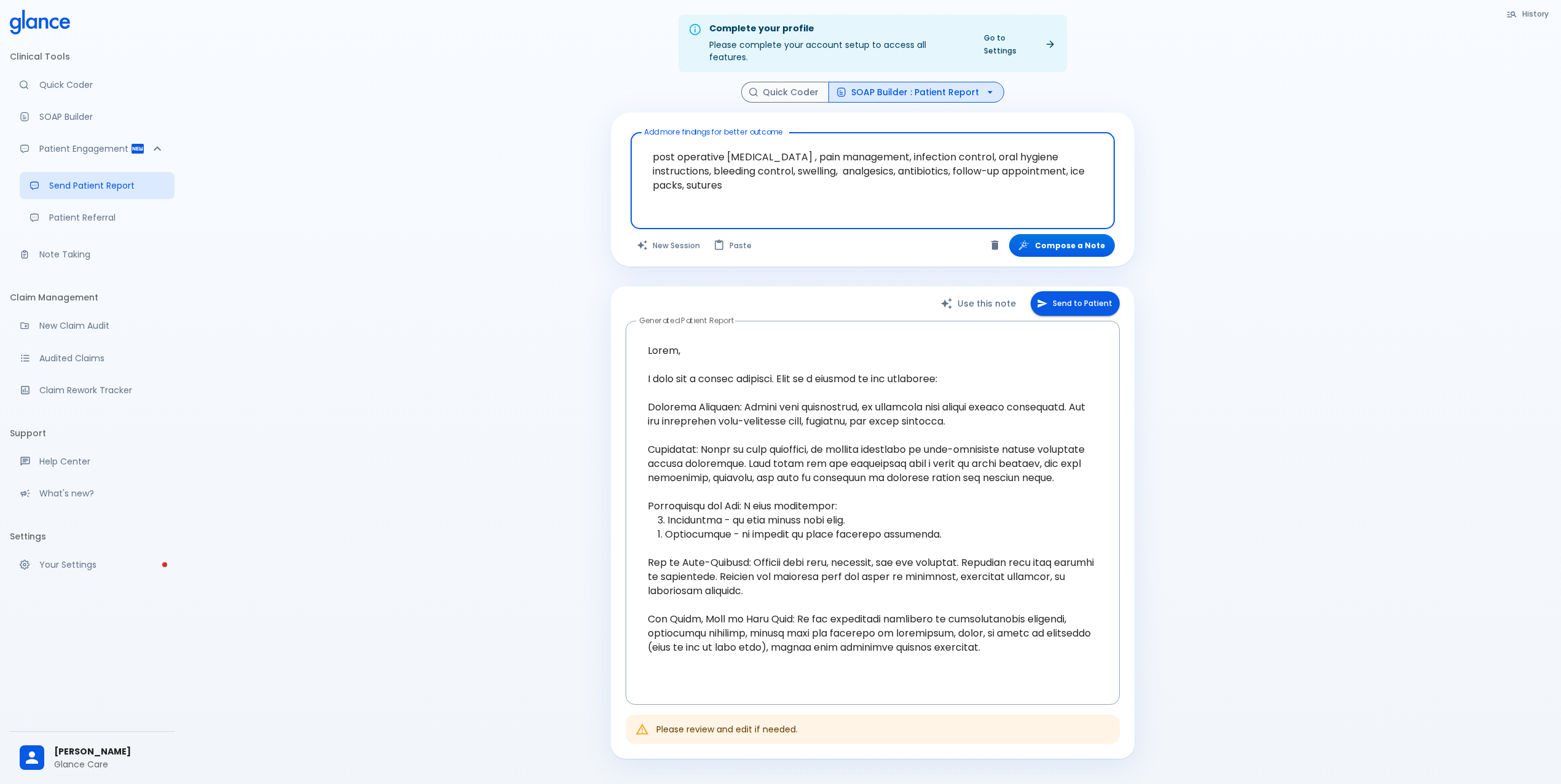
drag, startPoint x: 653, startPoint y: 140, endPoint x: 810, endPoint y: 147, distance: 157.2
click at [810, 147] on textarea "post operative [MEDICAL_DATA] , pain management, infection control, oral hygien…" at bounding box center [873, 171] width 467 height 67
click at [760, 487] on textarea at bounding box center [873, 513] width 477 height 364
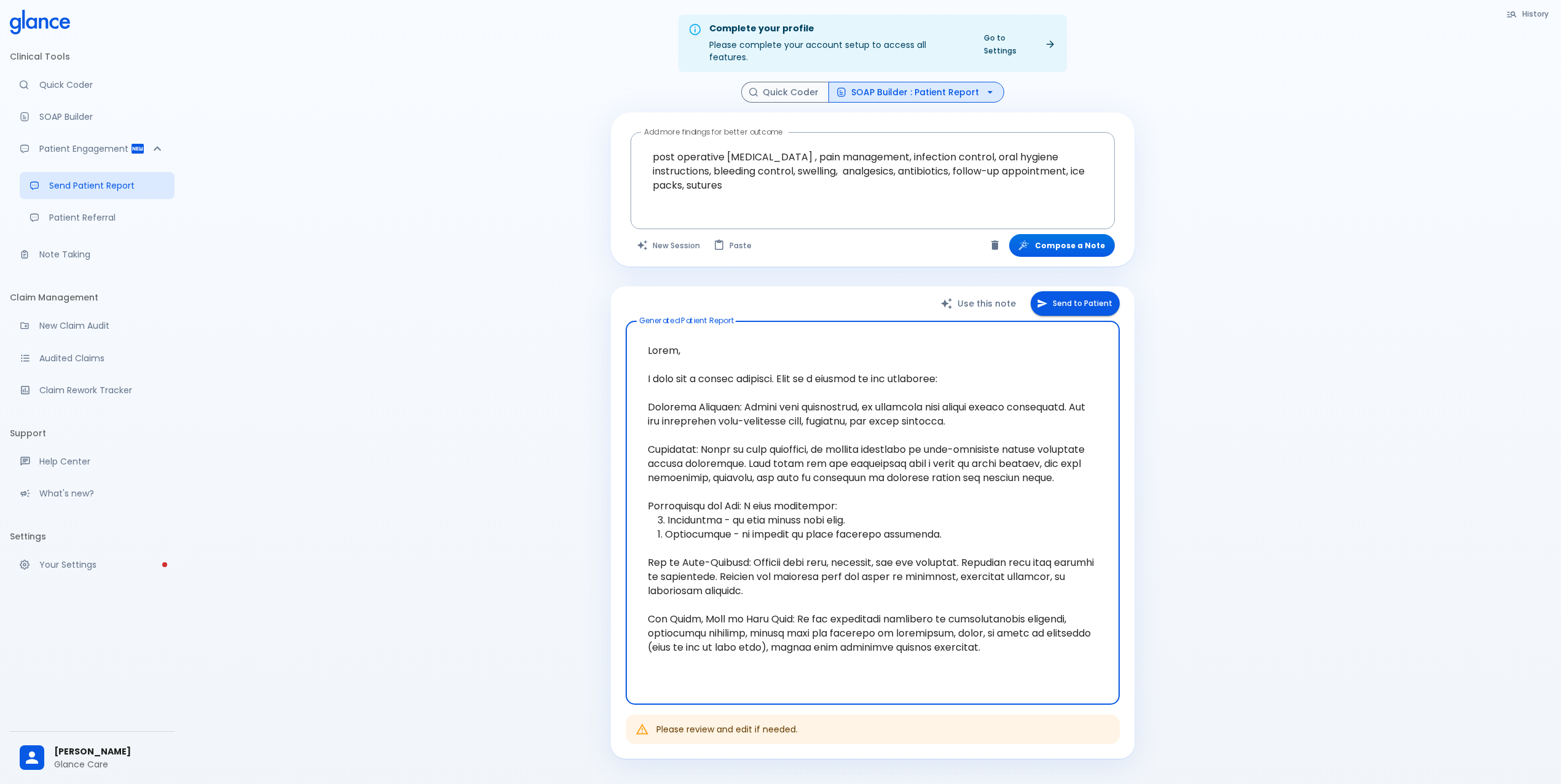
click at [760, 487] on textarea at bounding box center [873, 513] width 477 height 364
click at [755, 512] on textarea at bounding box center [873, 513] width 477 height 364
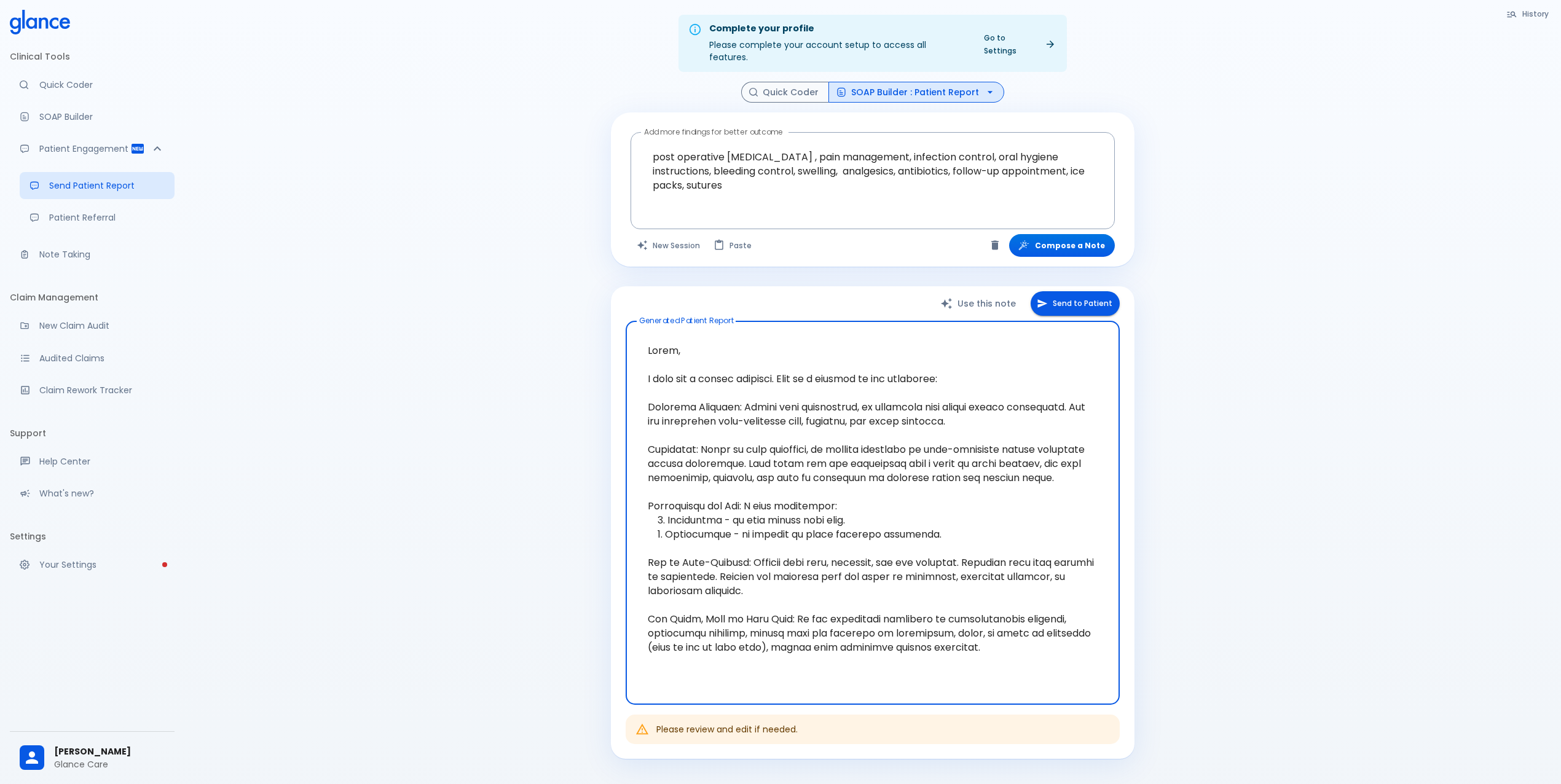
click at [741, 556] on textarea at bounding box center [873, 513] width 477 height 364
click at [962, 614] on textarea at bounding box center [873, 513] width 477 height 364
click at [809, 475] on textarea at bounding box center [873, 513] width 477 height 364
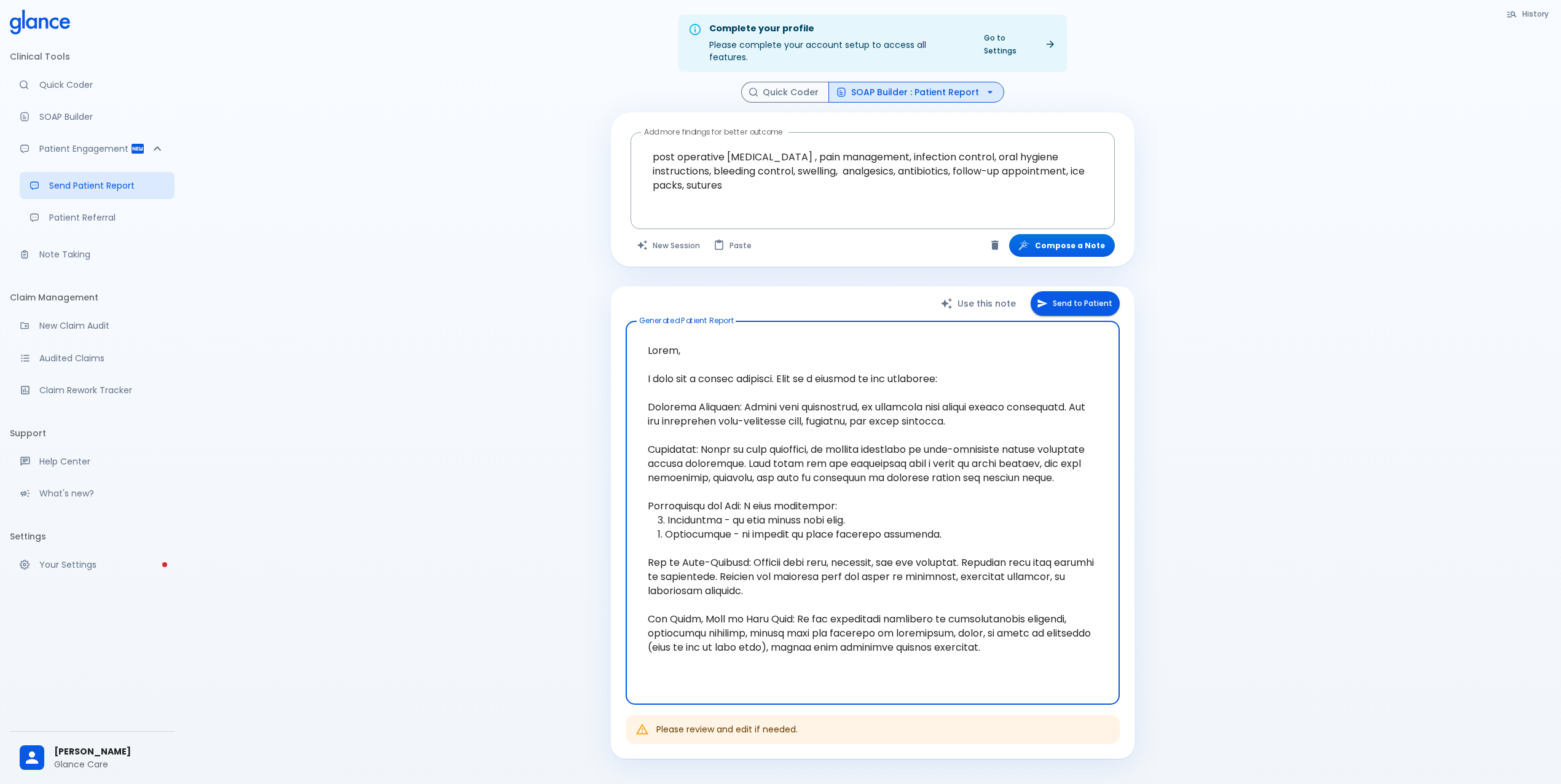
click at [809, 475] on textarea at bounding box center [873, 513] width 477 height 364
click at [792, 493] on textarea at bounding box center [873, 513] width 477 height 364
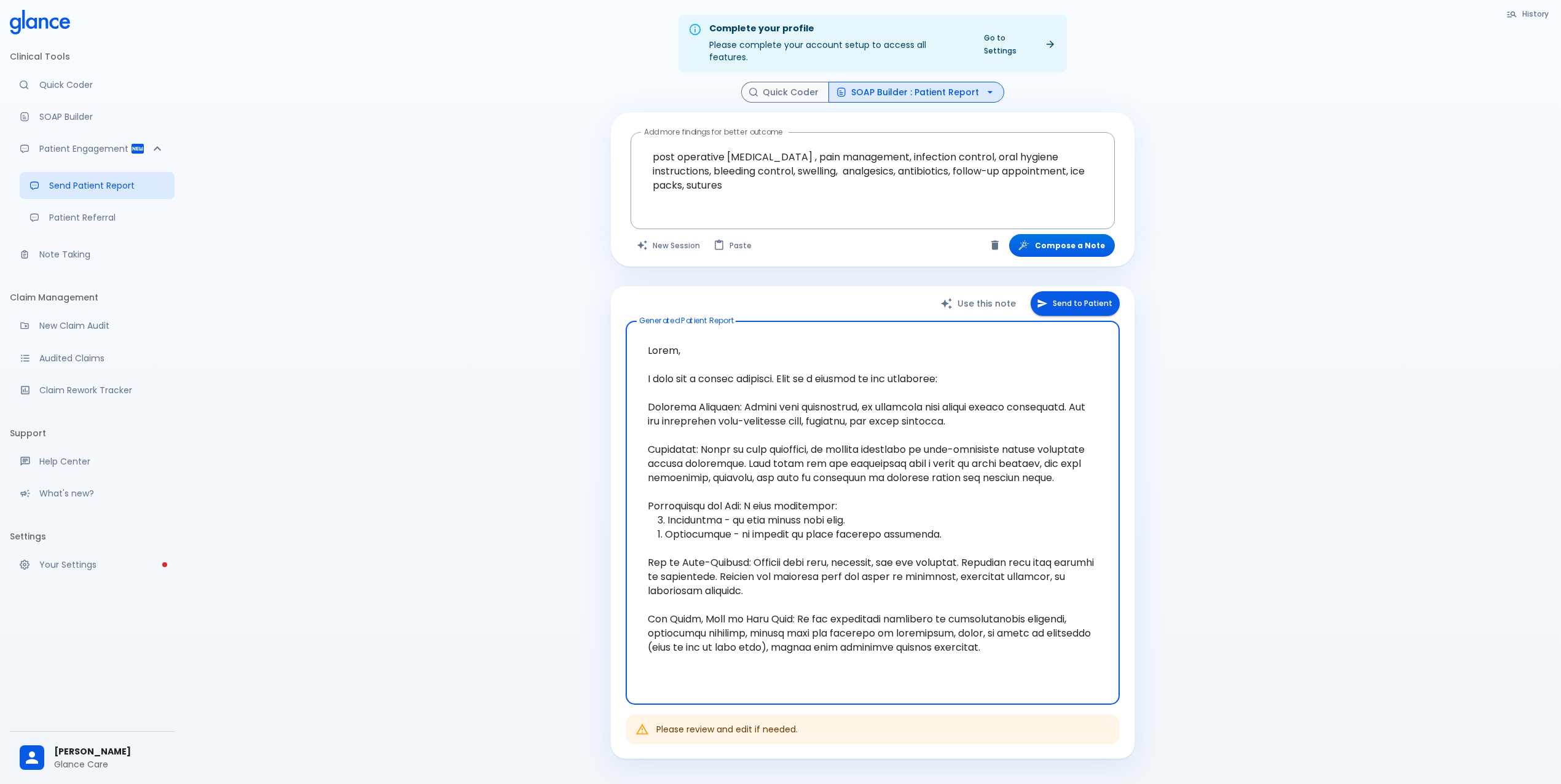
click at [792, 493] on textarea at bounding box center [873, 513] width 477 height 364
click at [792, 517] on textarea at bounding box center [873, 513] width 477 height 364
click at [821, 497] on textarea at bounding box center [873, 513] width 477 height 364
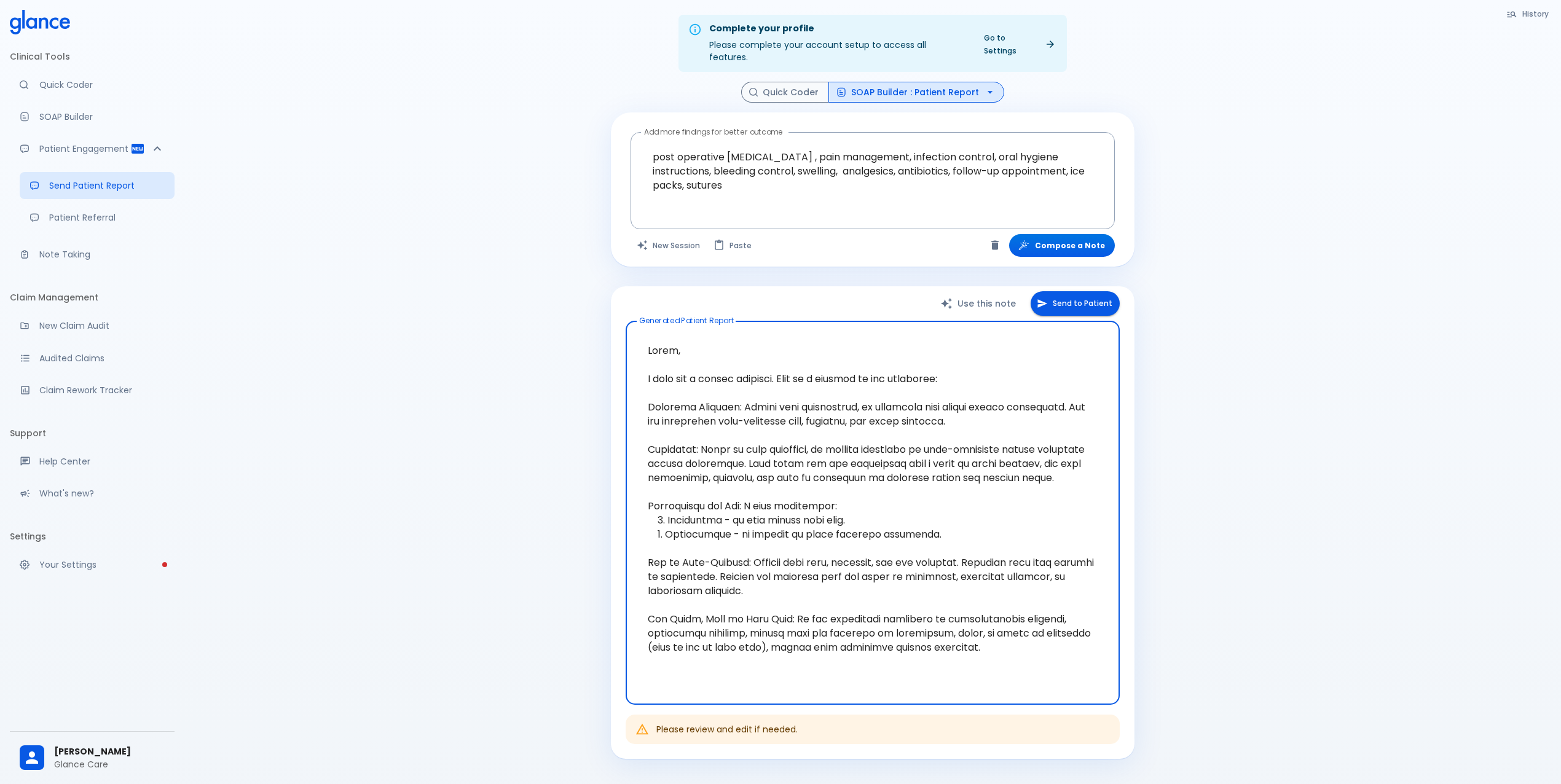
click at [728, 439] on textarea at bounding box center [873, 513] width 477 height 364
